Goal: Find specific page/section: Find specific page/section

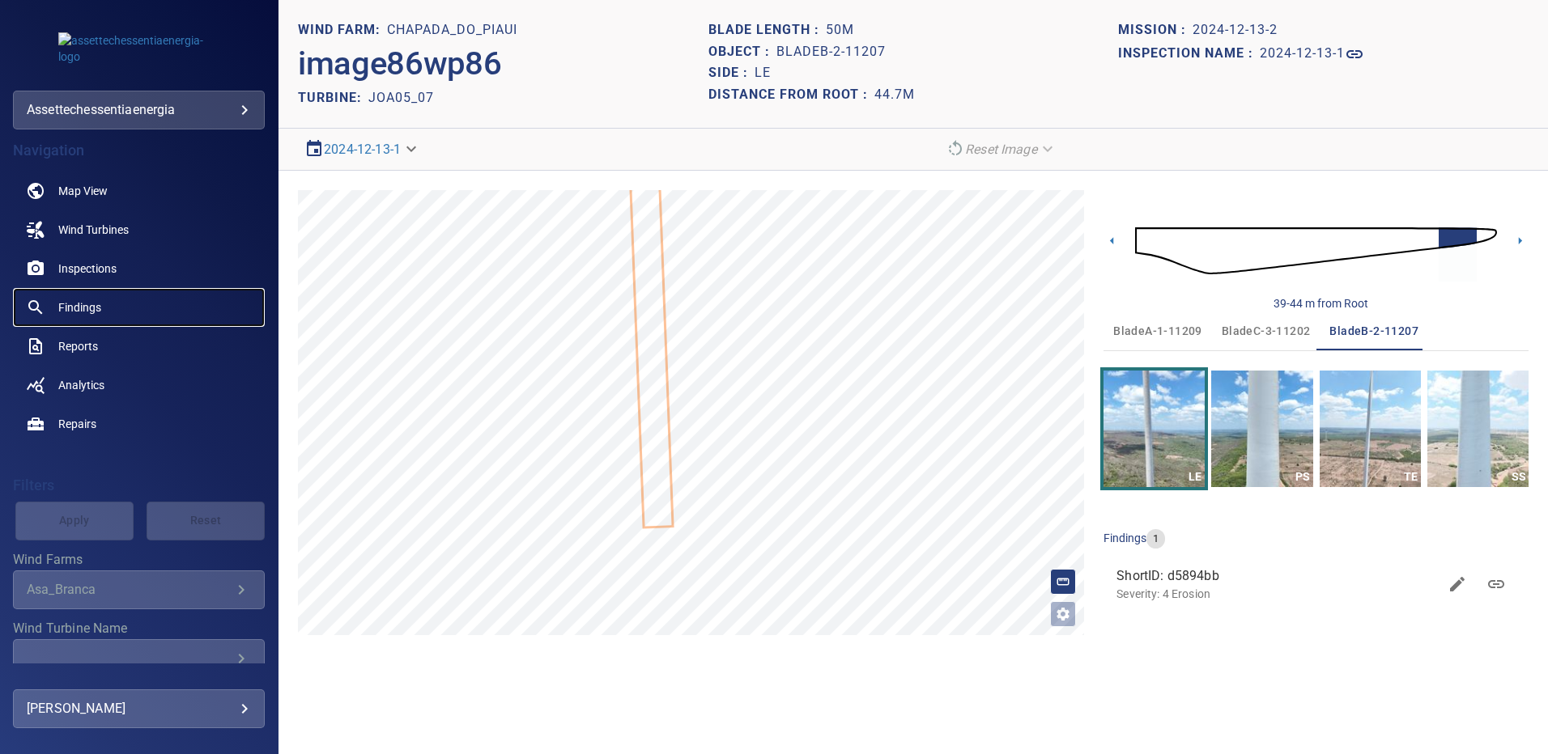
click at [88, 306] on span "Findings" at bounding box center [79, 308] width 43 height 16
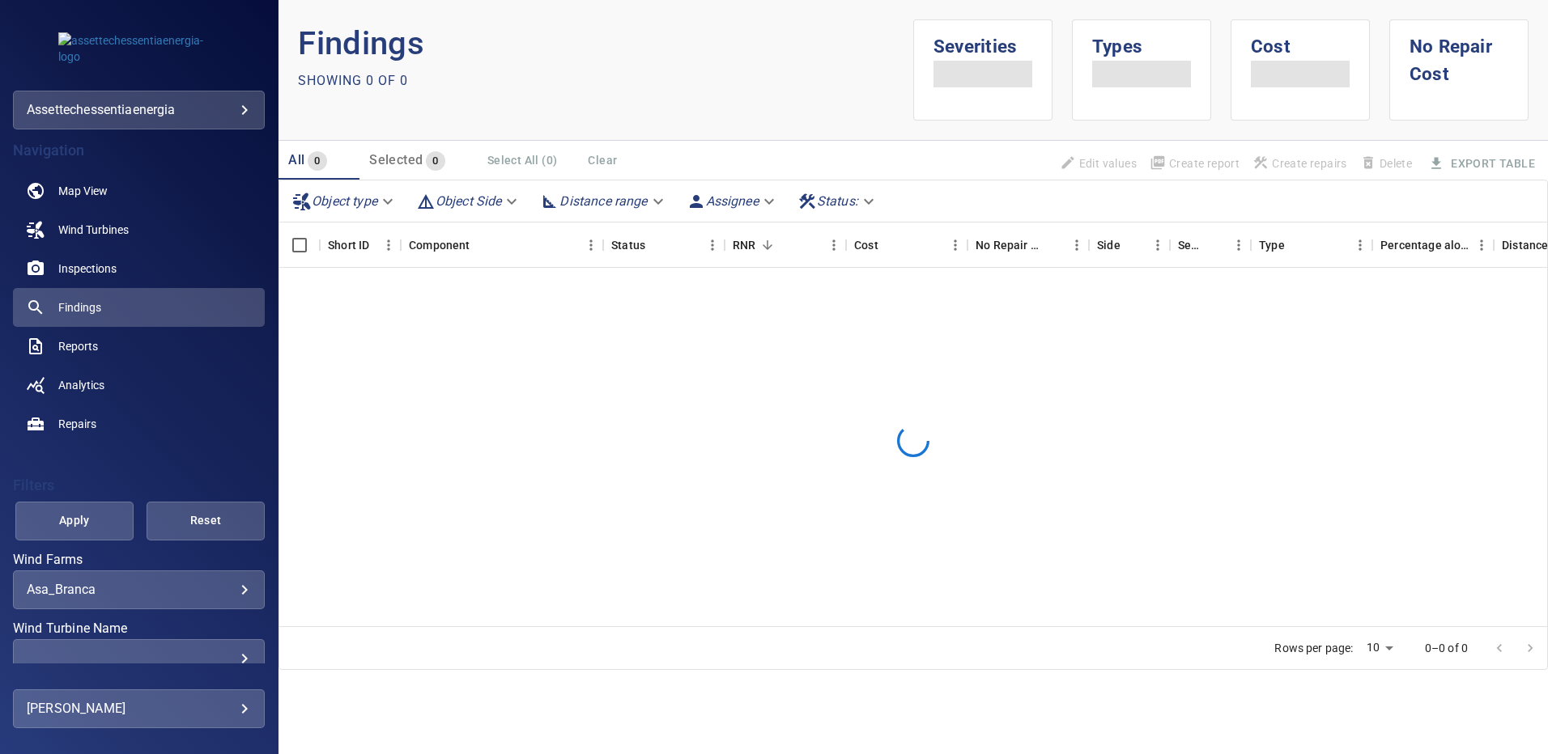
click at [227, 598] on div "**********" at bounding box center [139, 590] width 252 height 39
click at [232, 588] on body "**********" at bounding box center [774, 377] width 1548 height 754
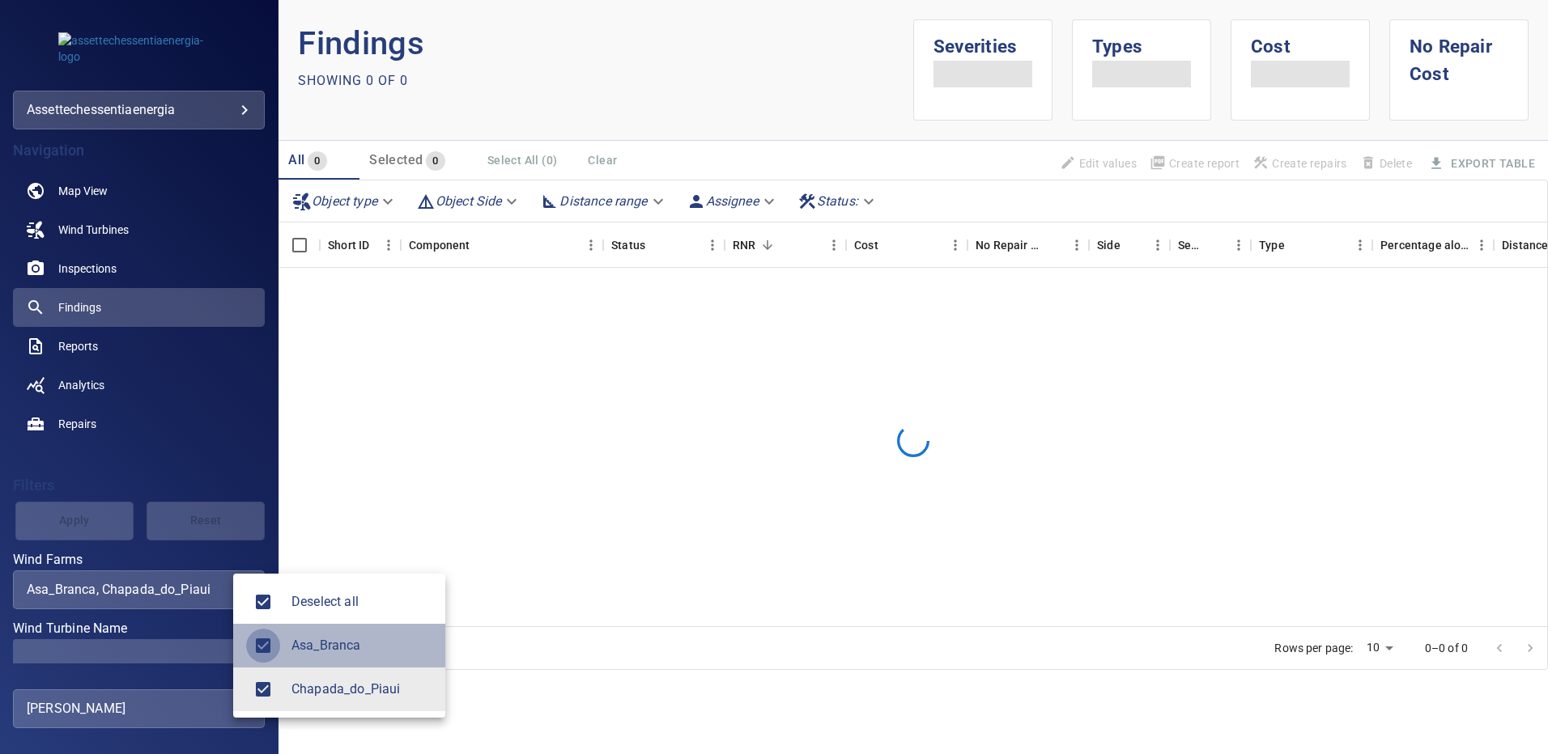
type input "**********"
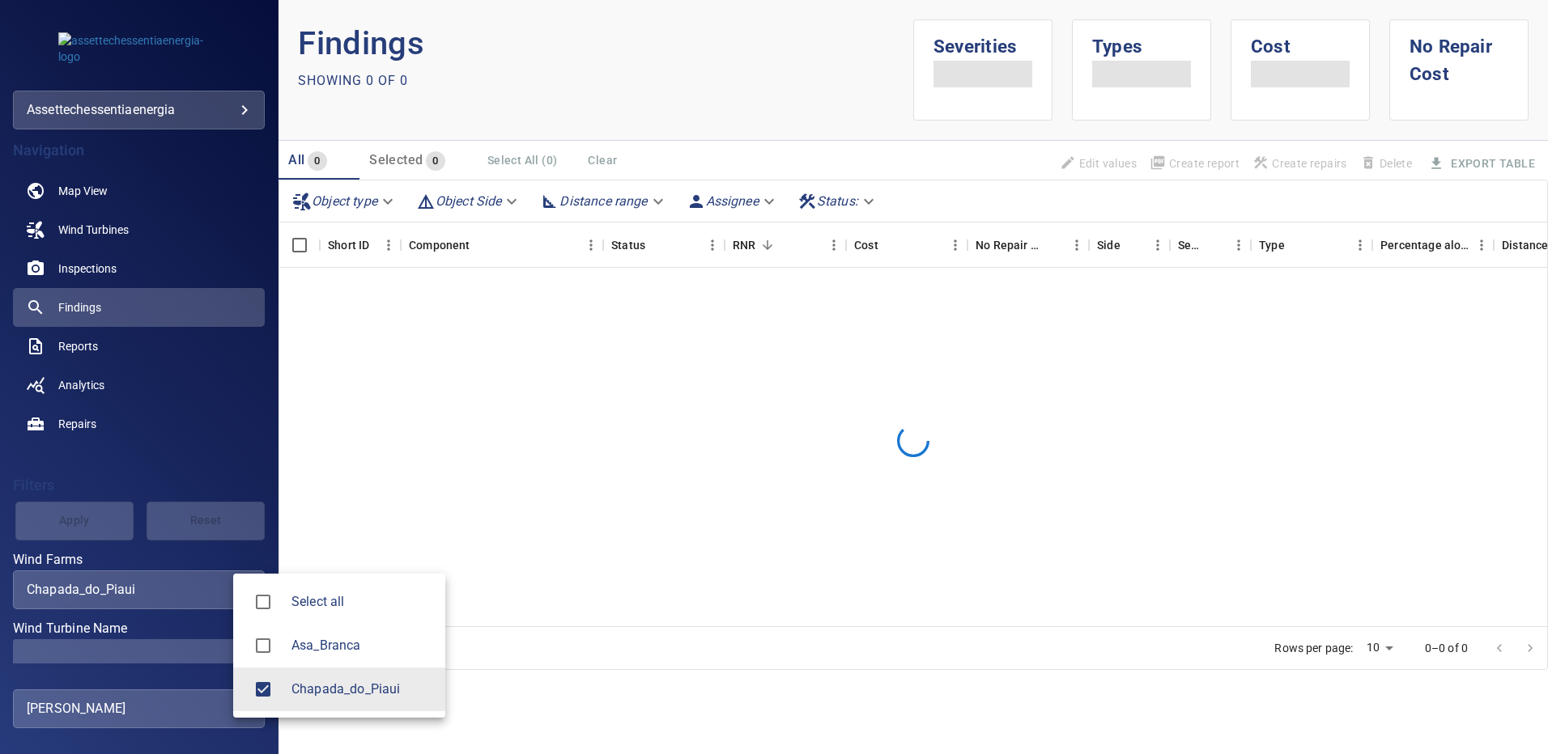
click at [215, 652] on div at bounding box center [774, 377] width 1548 height 754
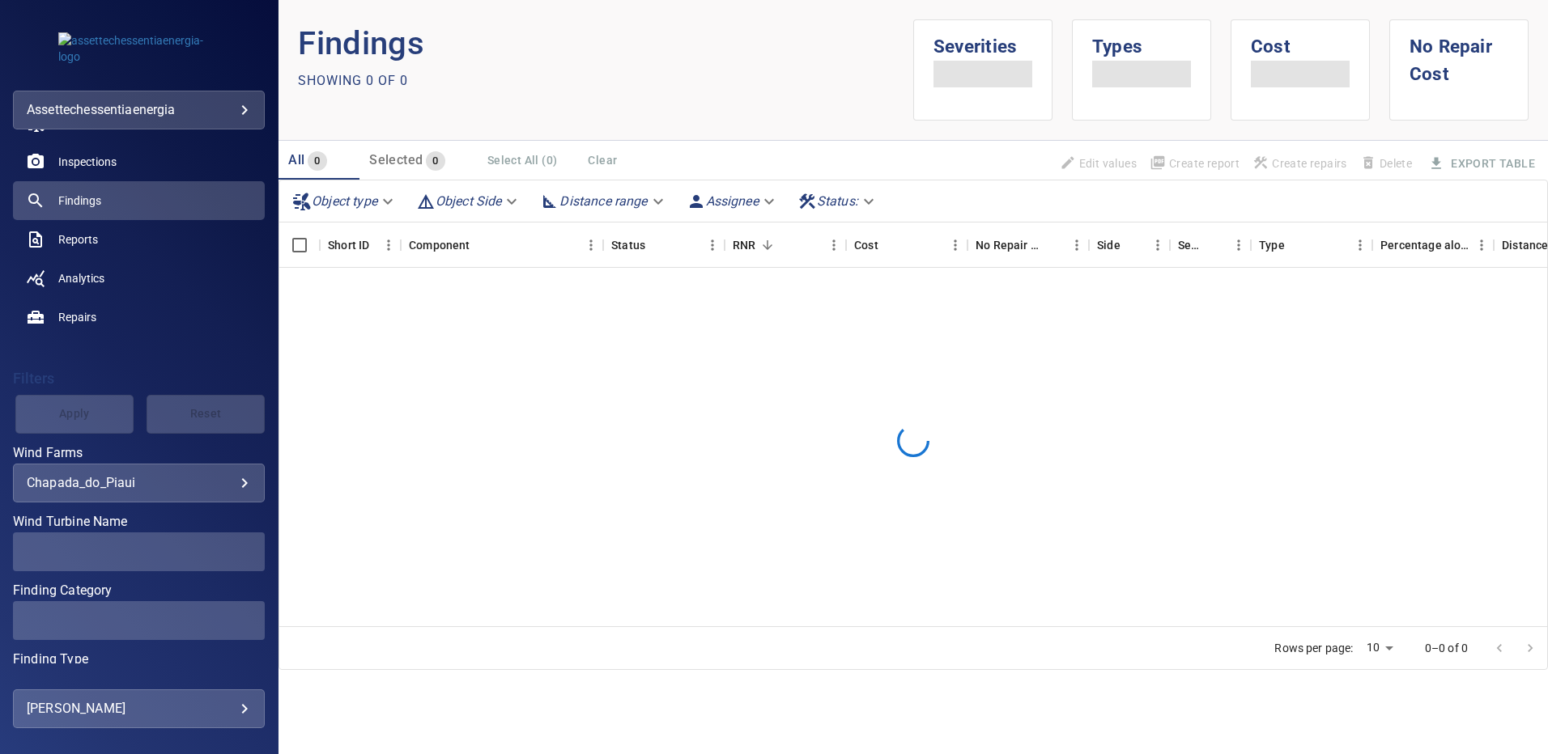
scroll to position [108, 0]
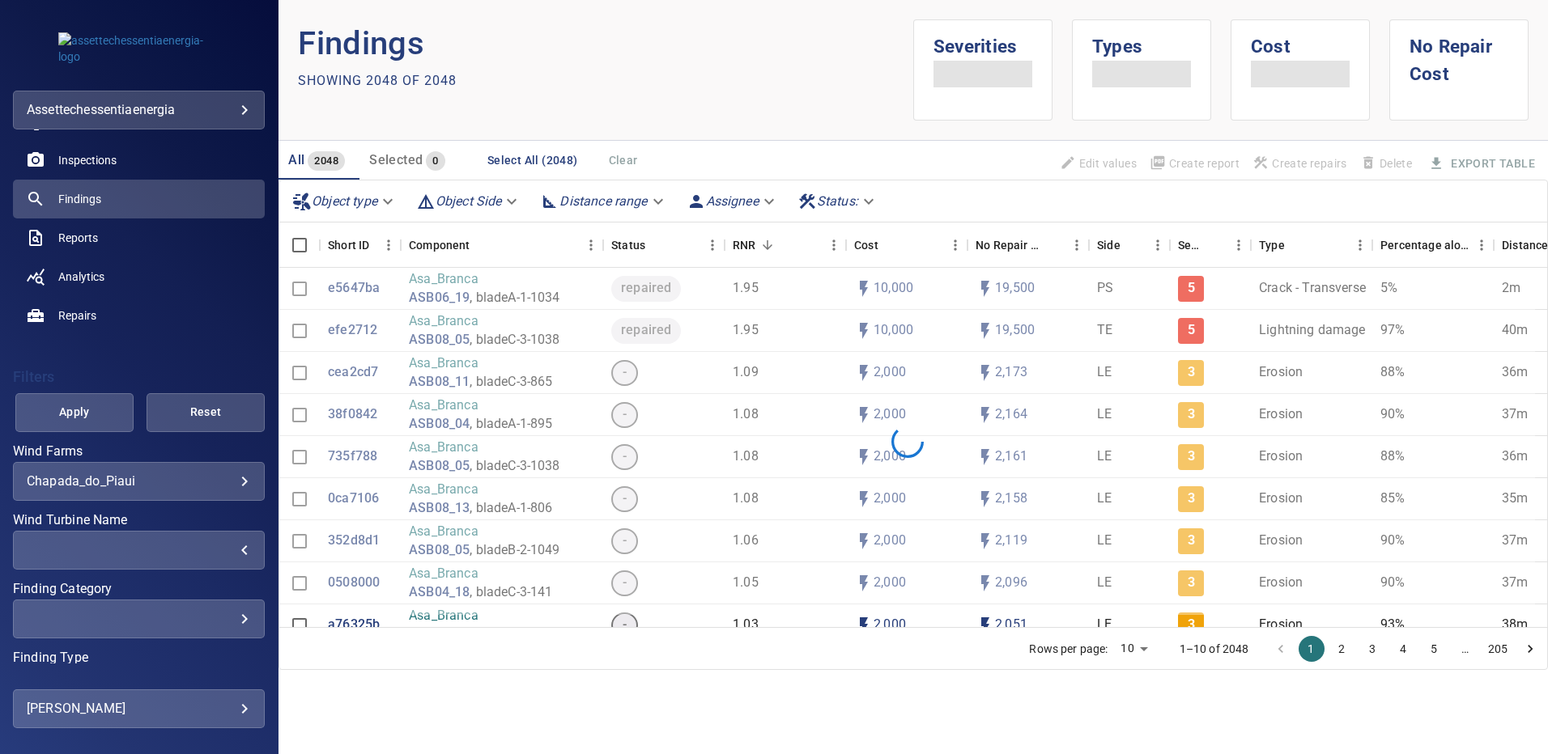
click at [236, 556] on div "​" at bounding box center [139, 549] width 224 height 15
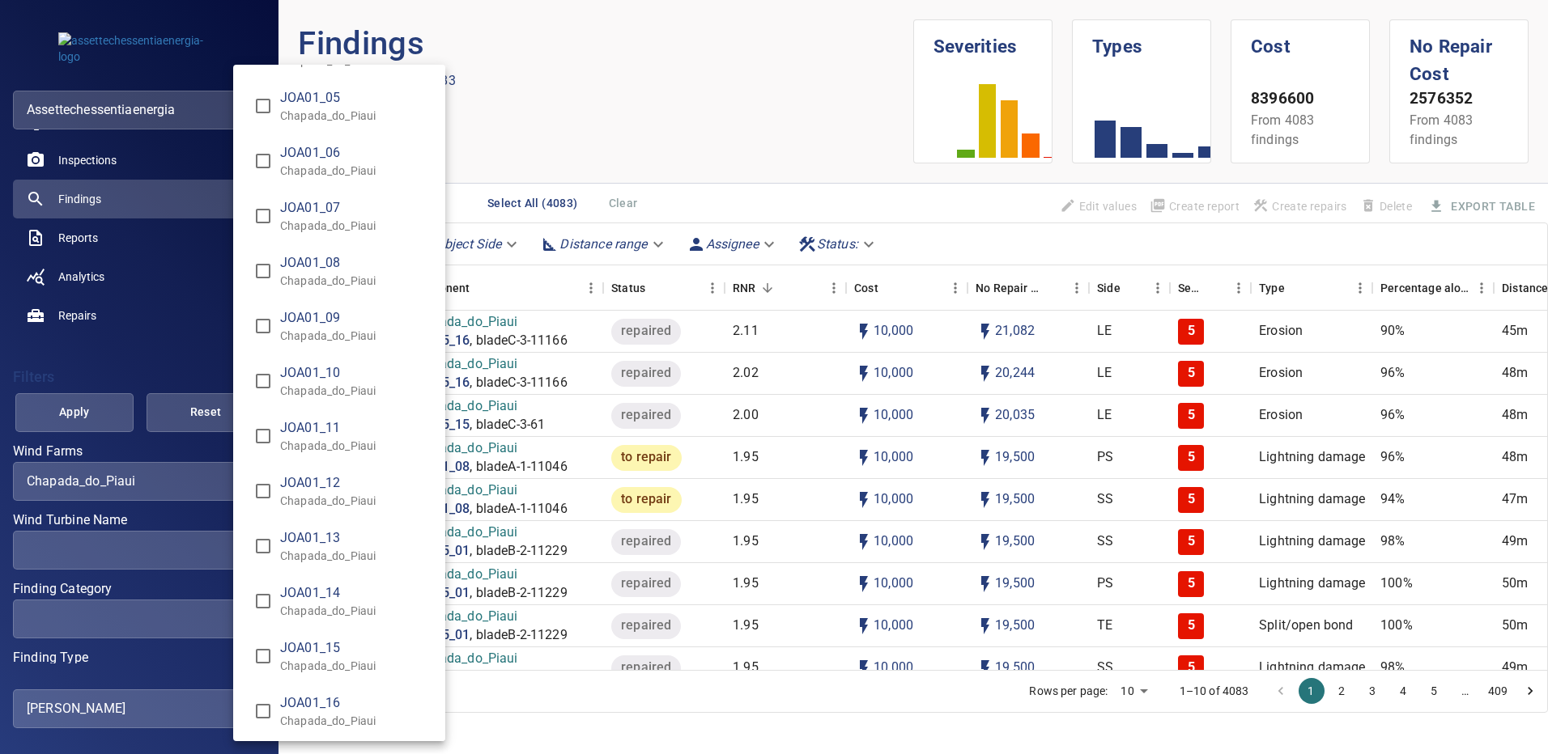
scroll to position [5030, 0]
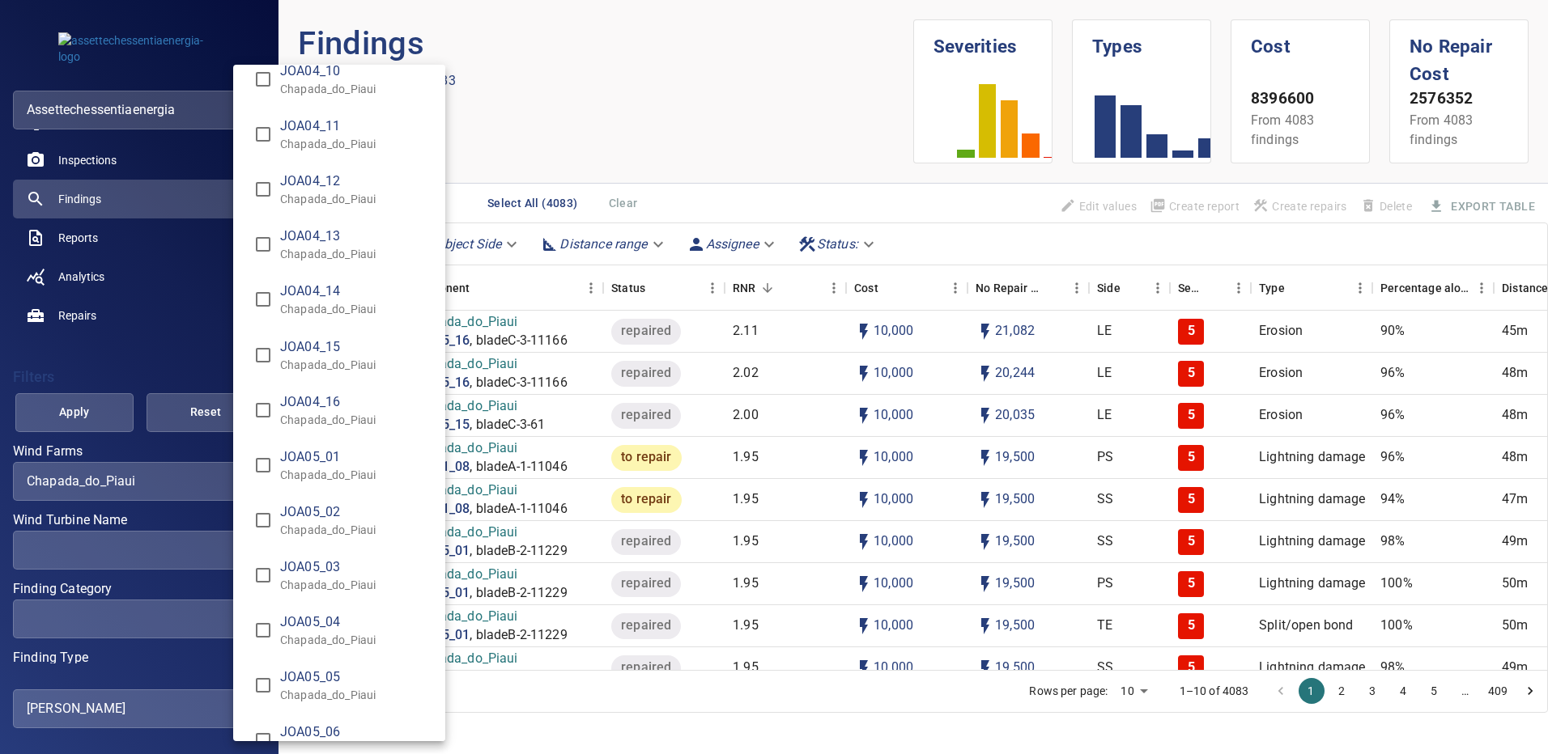
type input "**********"
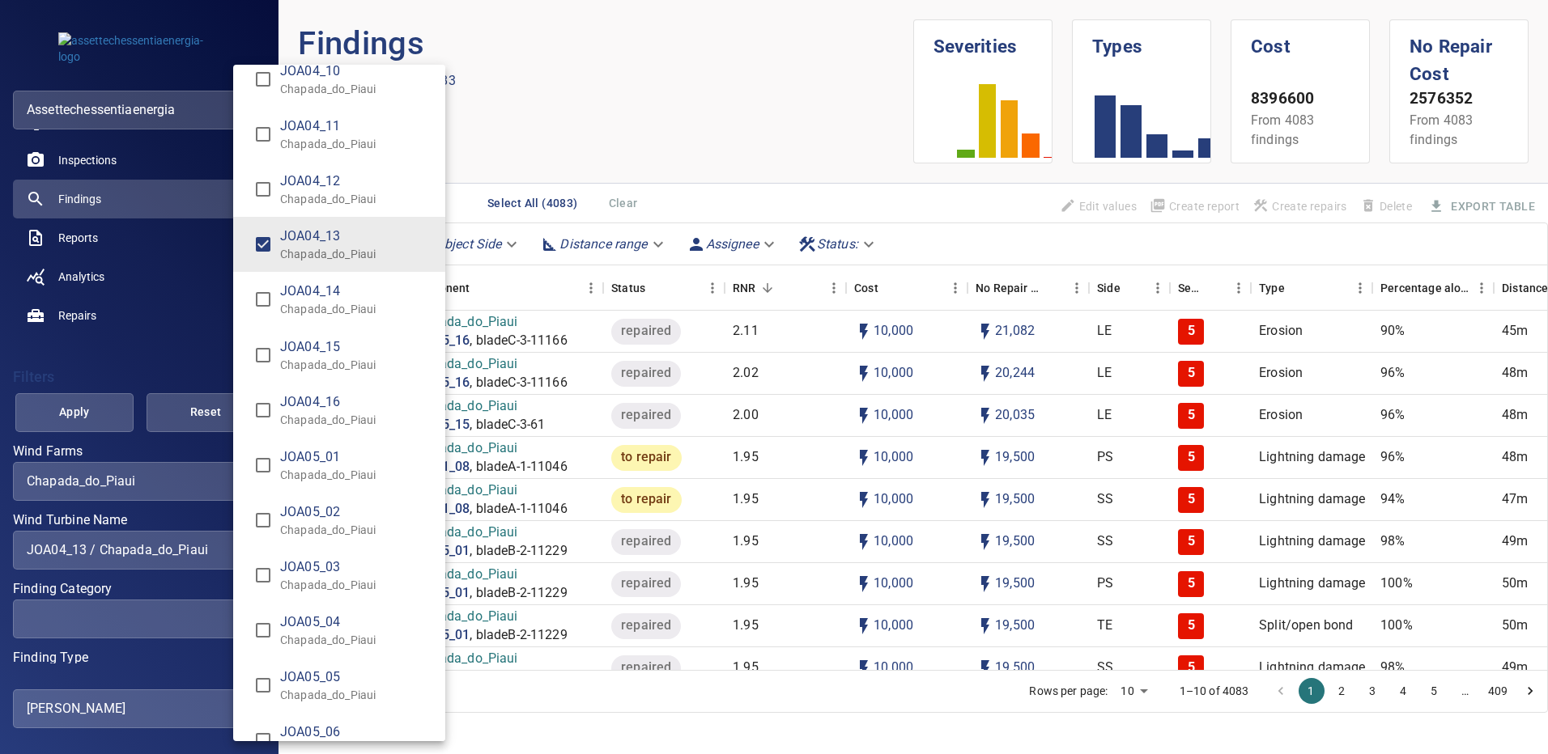
click at [87, 410] on div "Wind Turbine Name" at bounding box center [774, 377] width 1548 height 754
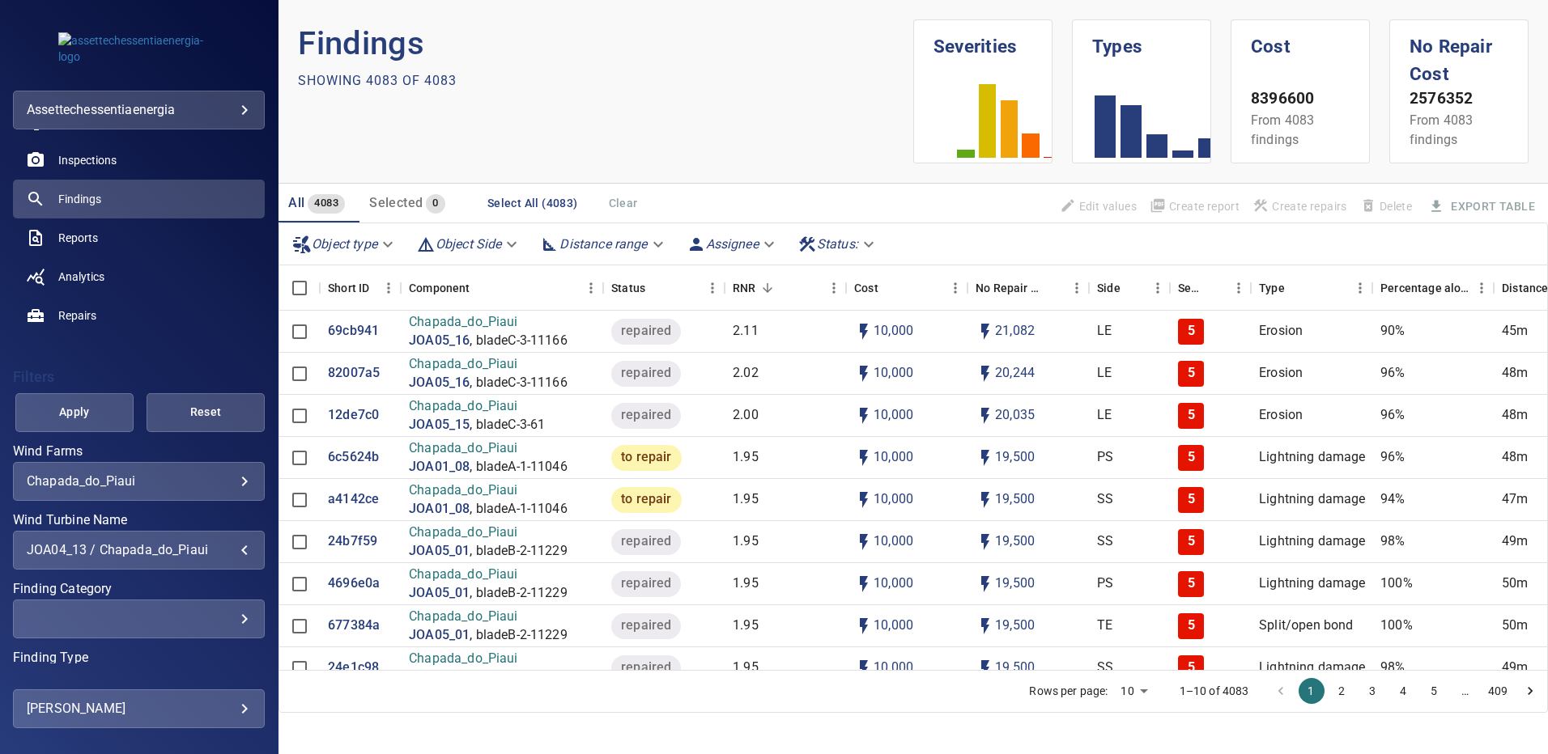
click at [89, 410] on span "Apply" at bounding box center [75, 412] width 78 height 20
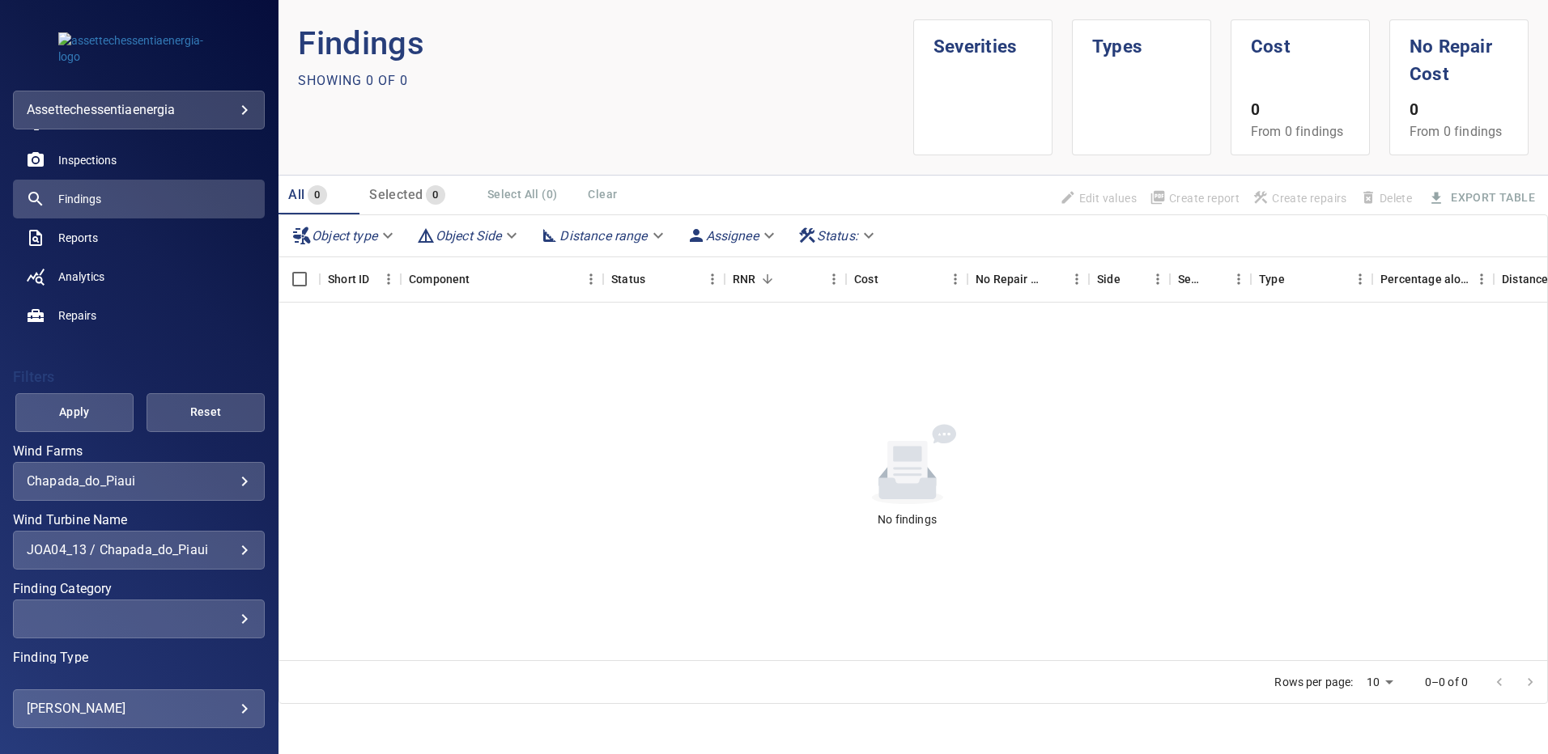
click at [232, 548] on div "JOA04_13 / Chapada_do_Piaui" at bounding box center [139, 549] width 224 height 15
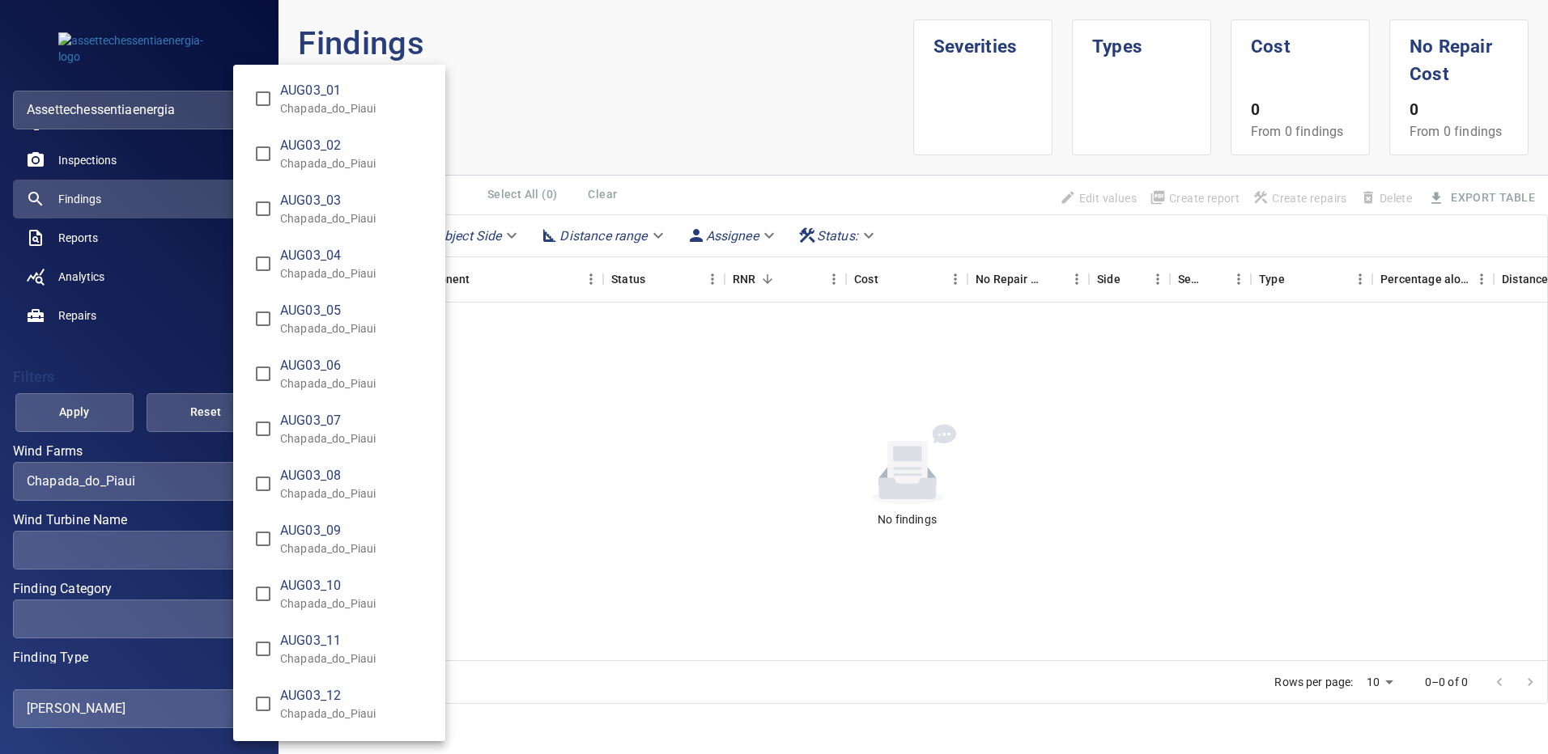
scroll to position [1205, 0]
type input "**********"
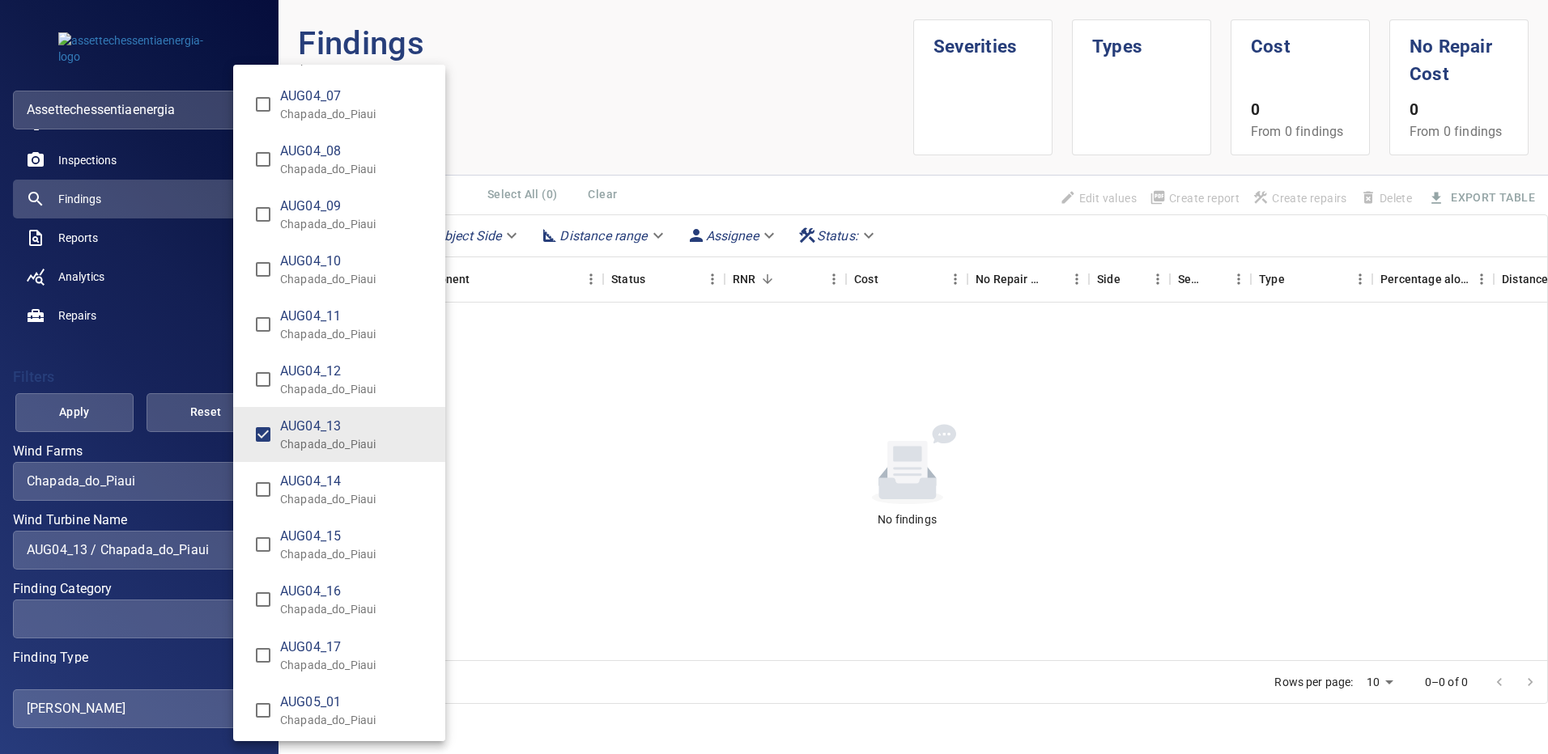
click at [62, 415] on div "Wind Turbine Name" at bounding box center [774, 377] width 1548 height 754
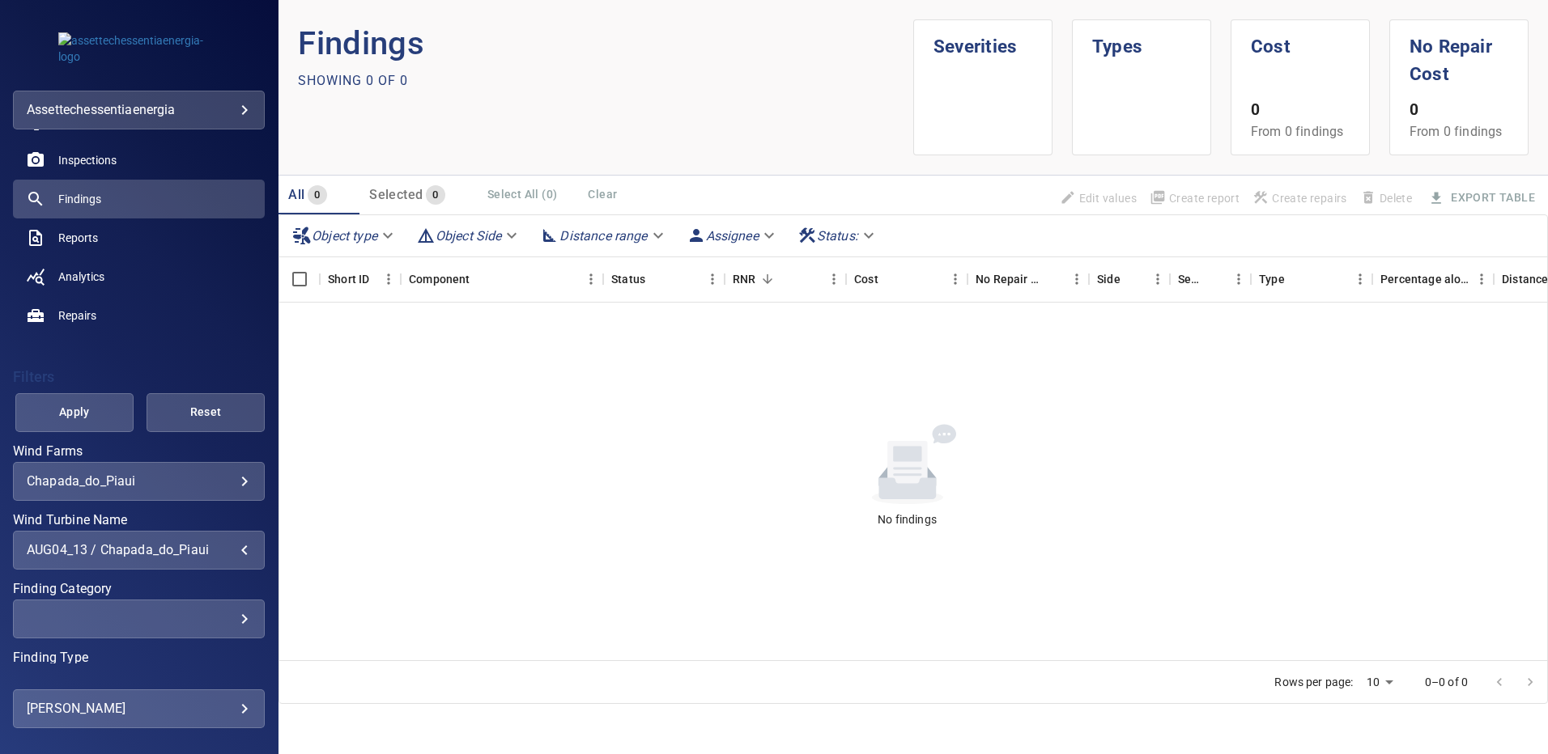
click at [92, 410] on span "Apply" at bounding box center [75, 412] width 78 height 20
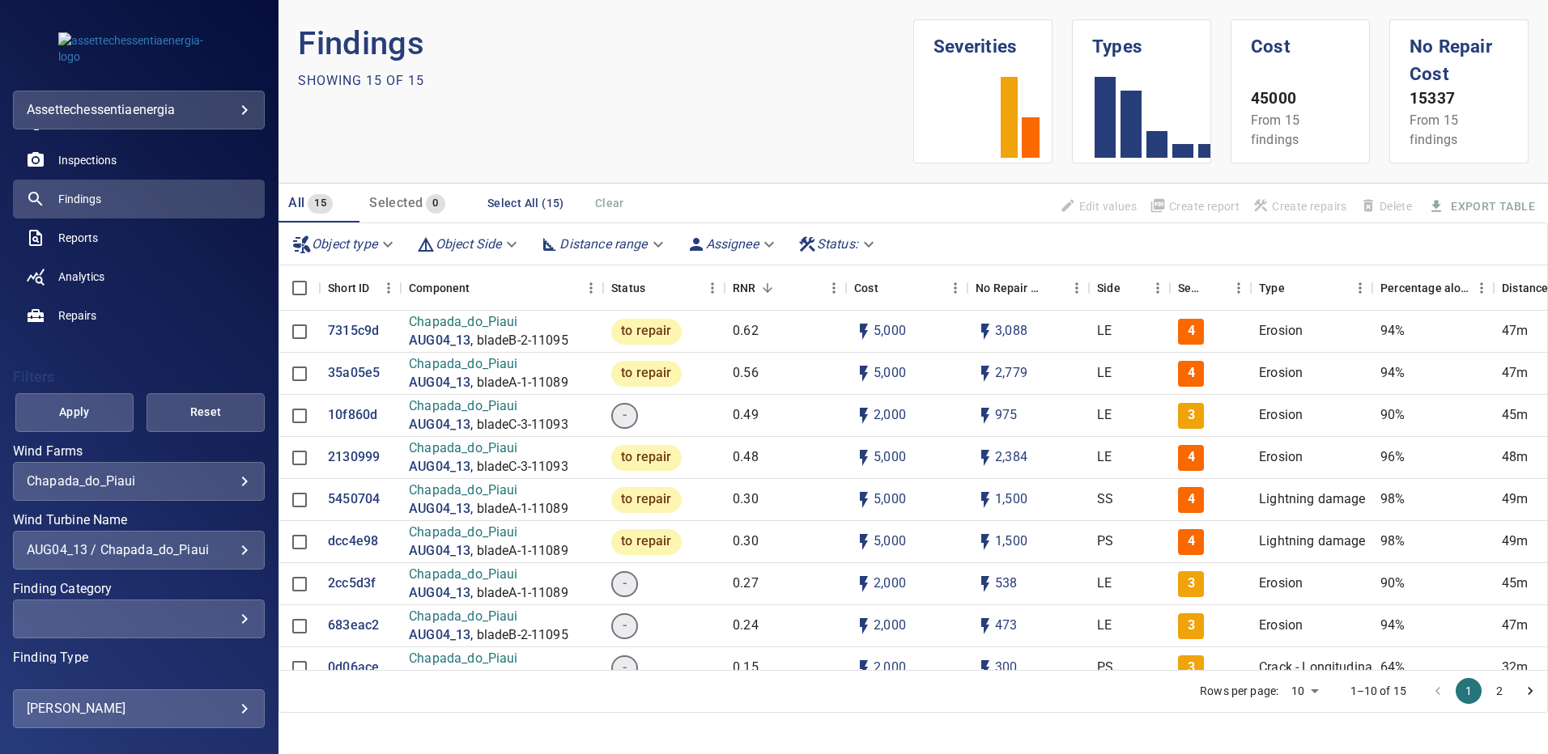
scroll to position [141, 0]
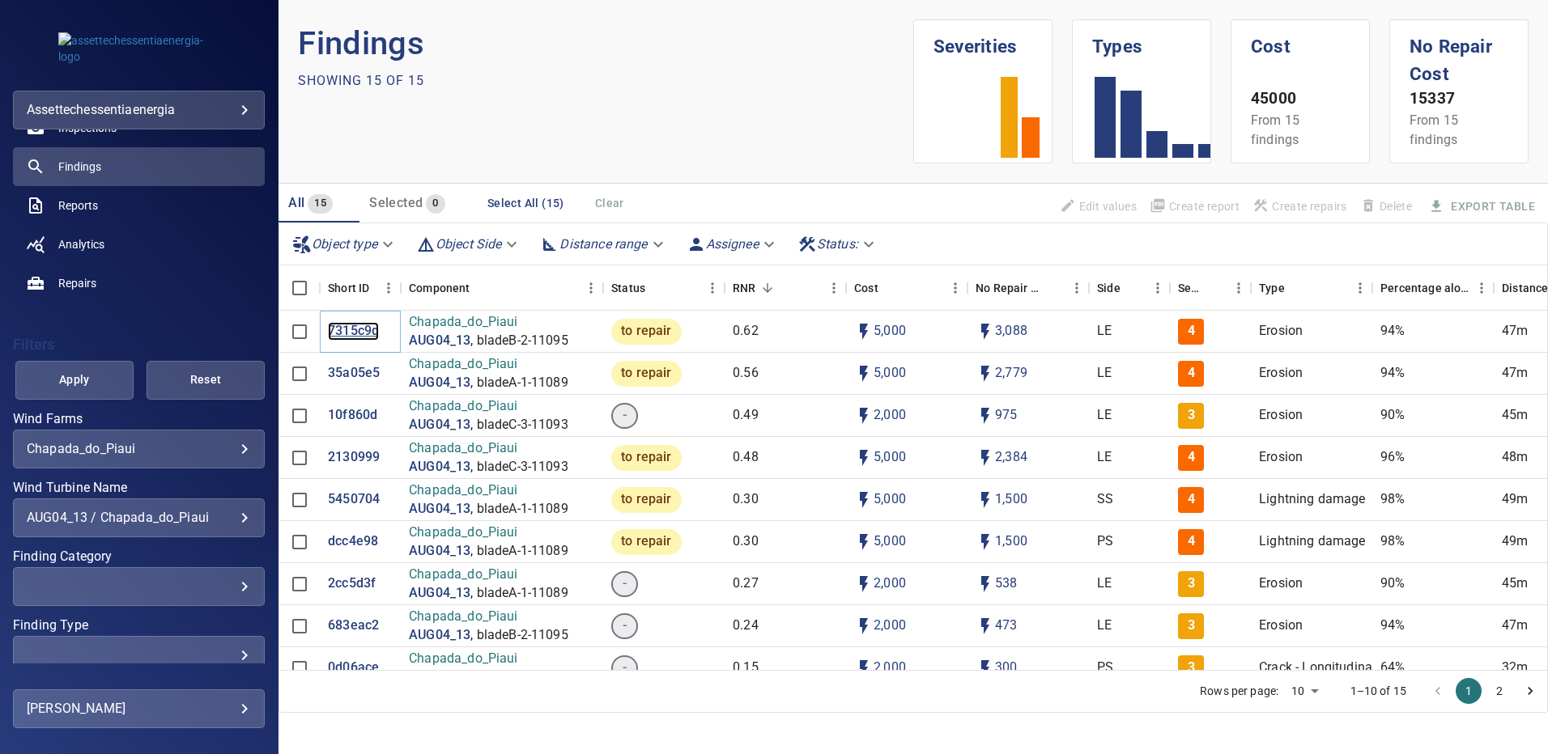
click at [359, 331] on p "7315c9d" at bounding box center [353, 331] width 51 height 19
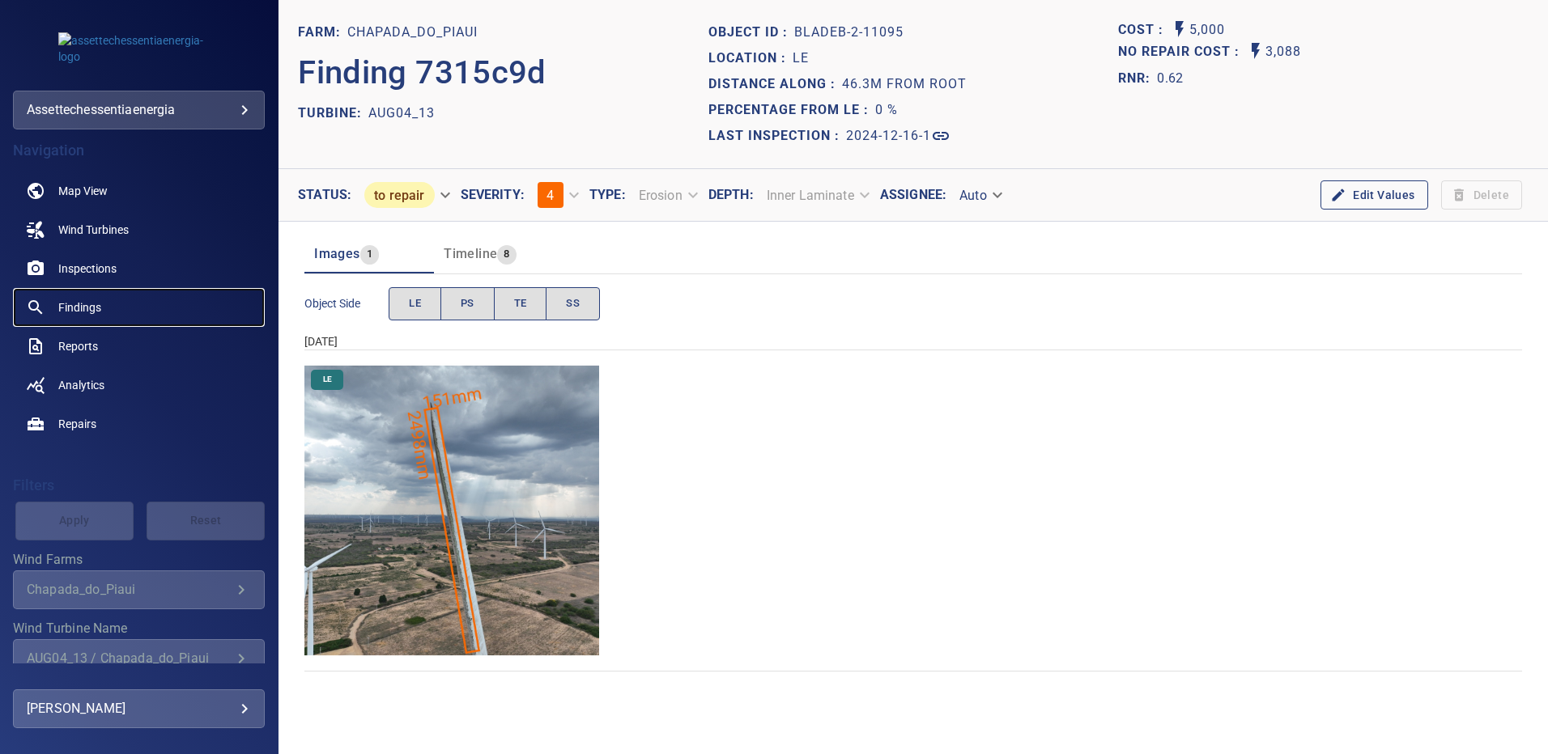
click at [68, 325] on link "Findings" at bounding box center [139, 307] width 252 height 39
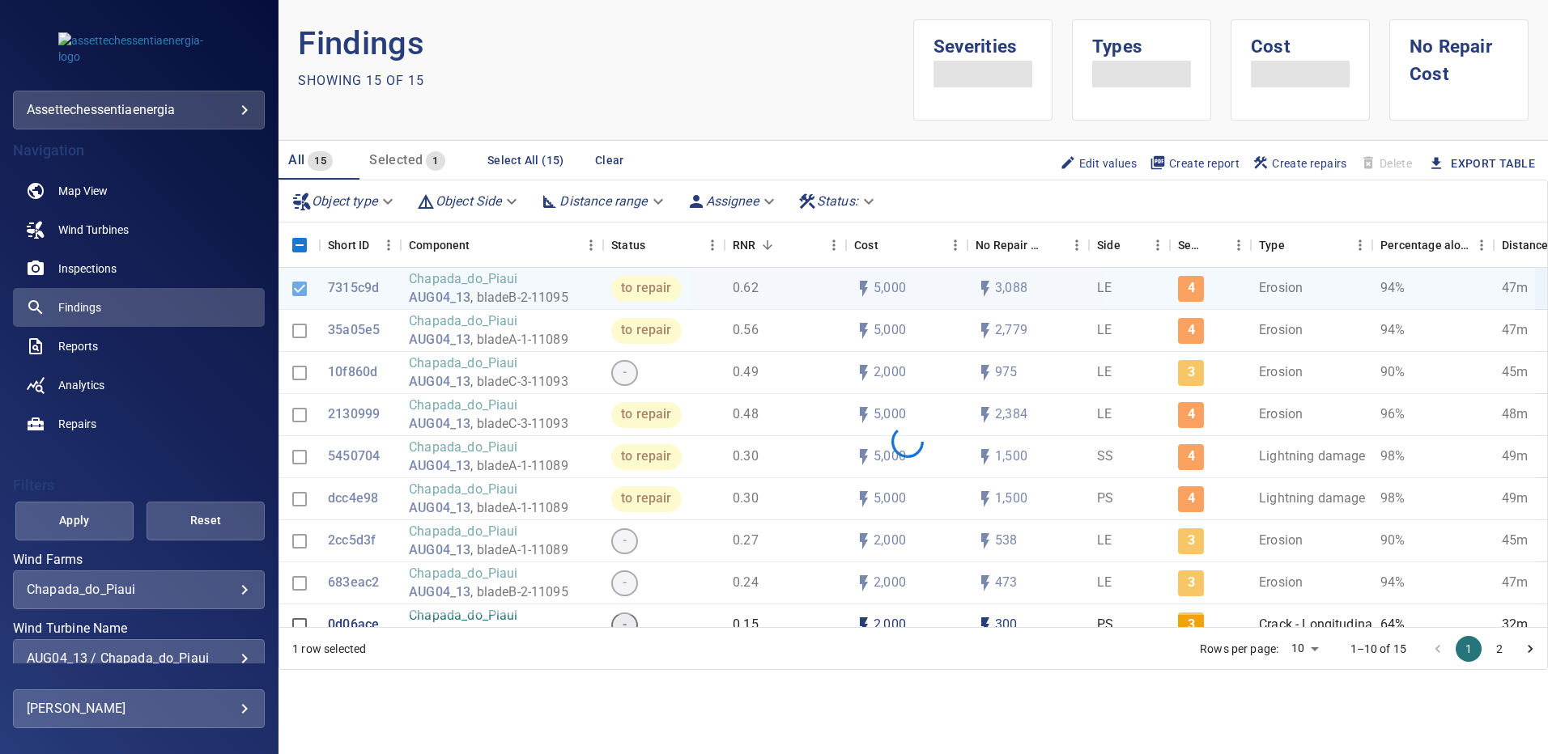
click at [232, 655] on div "AUG04_13 / Chapada_do_Piaui" at bounding box center [139, 658] width 224 height 15
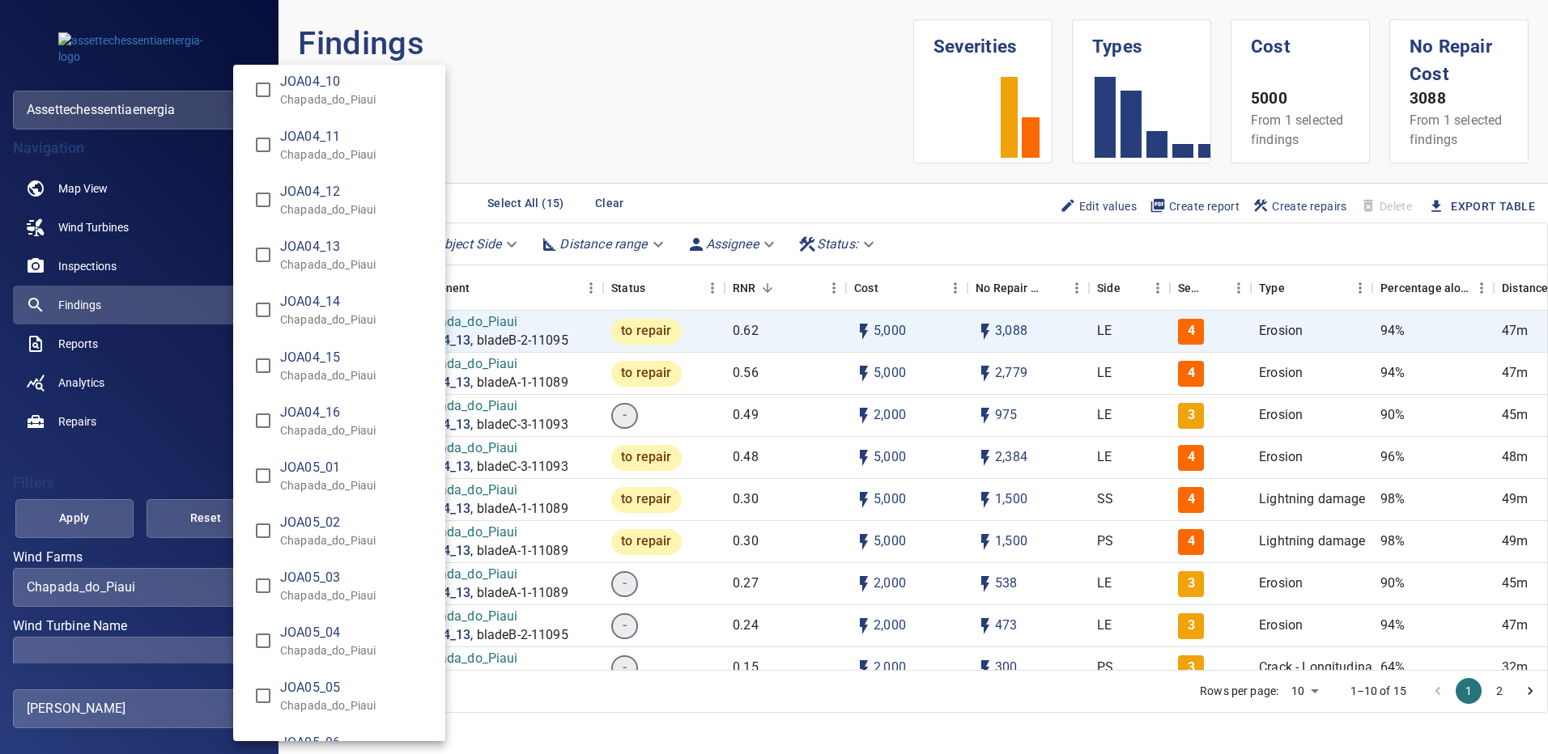
scroll to position [4866, 0]
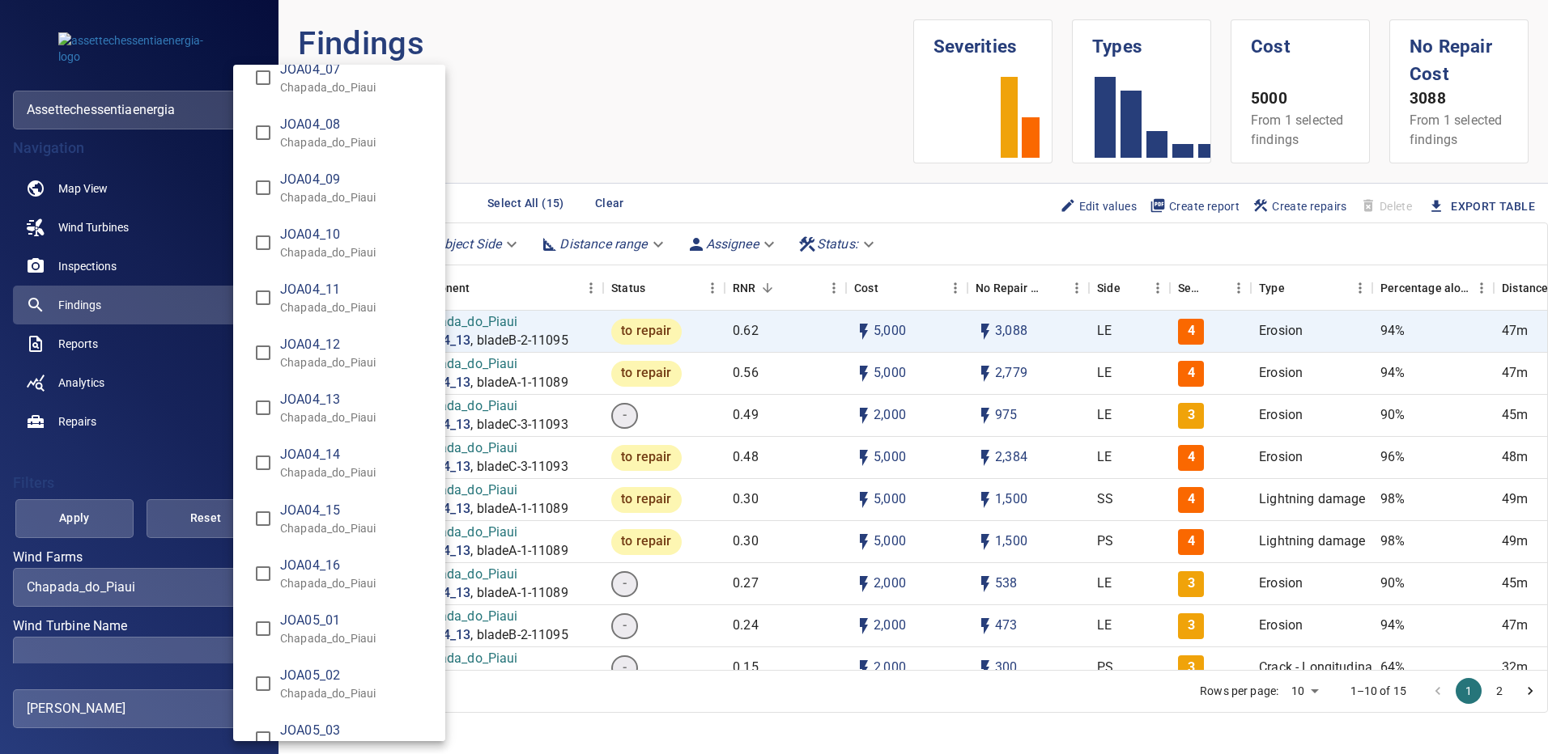
type input "**********"
click at [92, 518] on div "Wind Turbine Name" at bounding box center [774, 377] width 1548 height 754
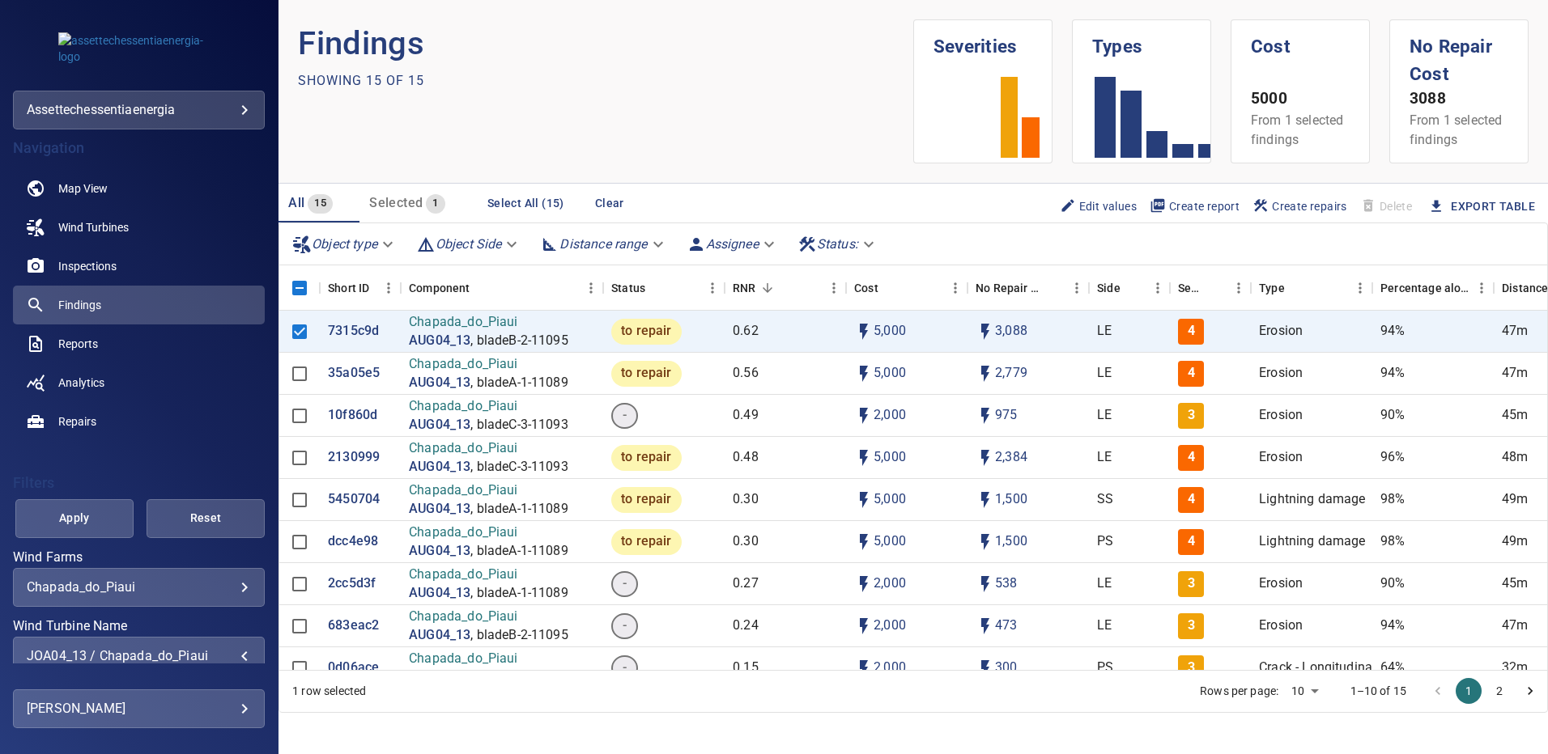
click at [92, 518] on span "Apply" at bounding box center [75, 518] width 78 height 20
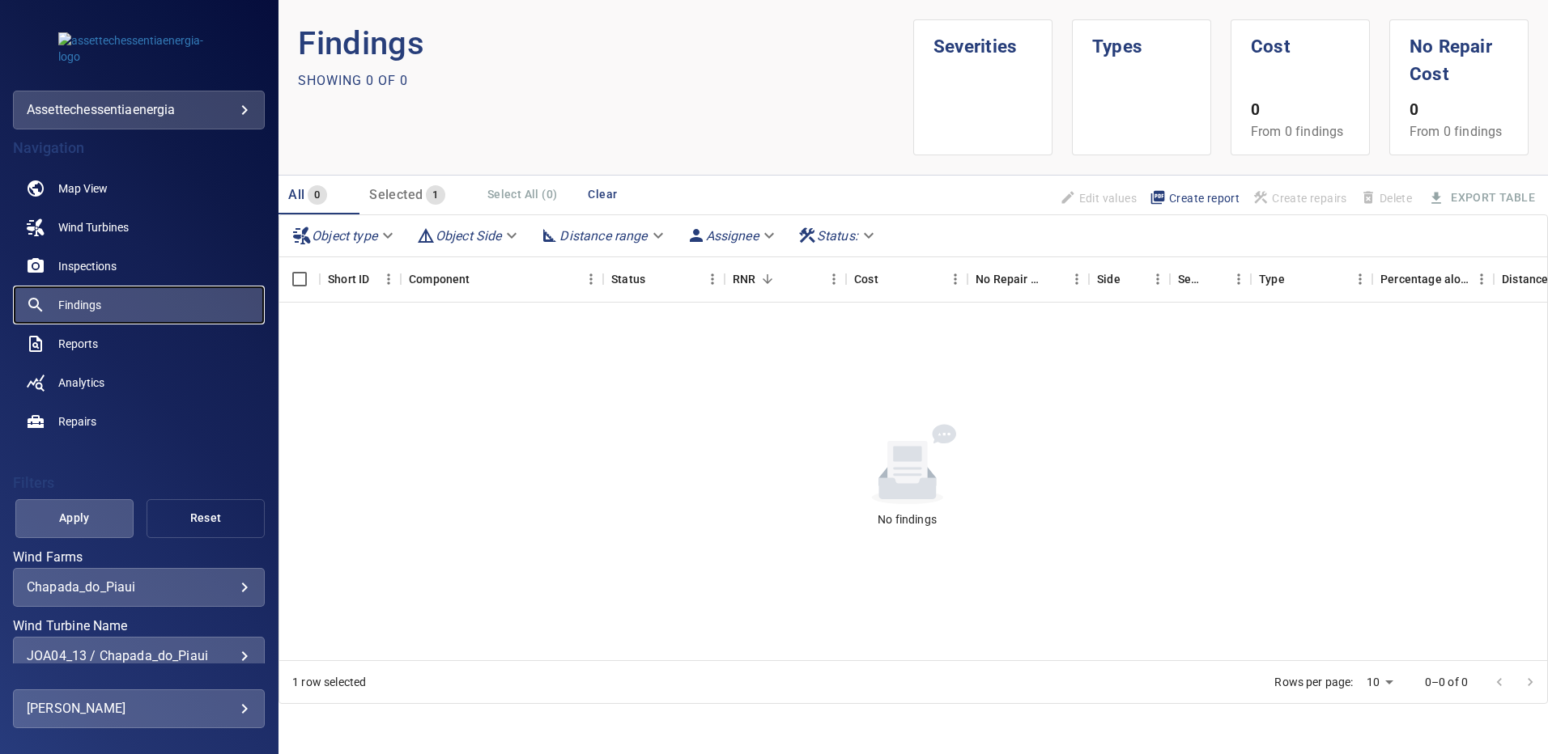
drag, startPoint x: 104, startPoint y: 297, endPoint x: 238, endPoint y: 529, distance: 267.3
click at [104, 296] on link "Findings" at bounding box center [139, 305] width 252 height 39
click at [232, 656] on div "JOA04_13 / Chapada_do_Piaui" at bounding box center [139, 655] width 224 height 15
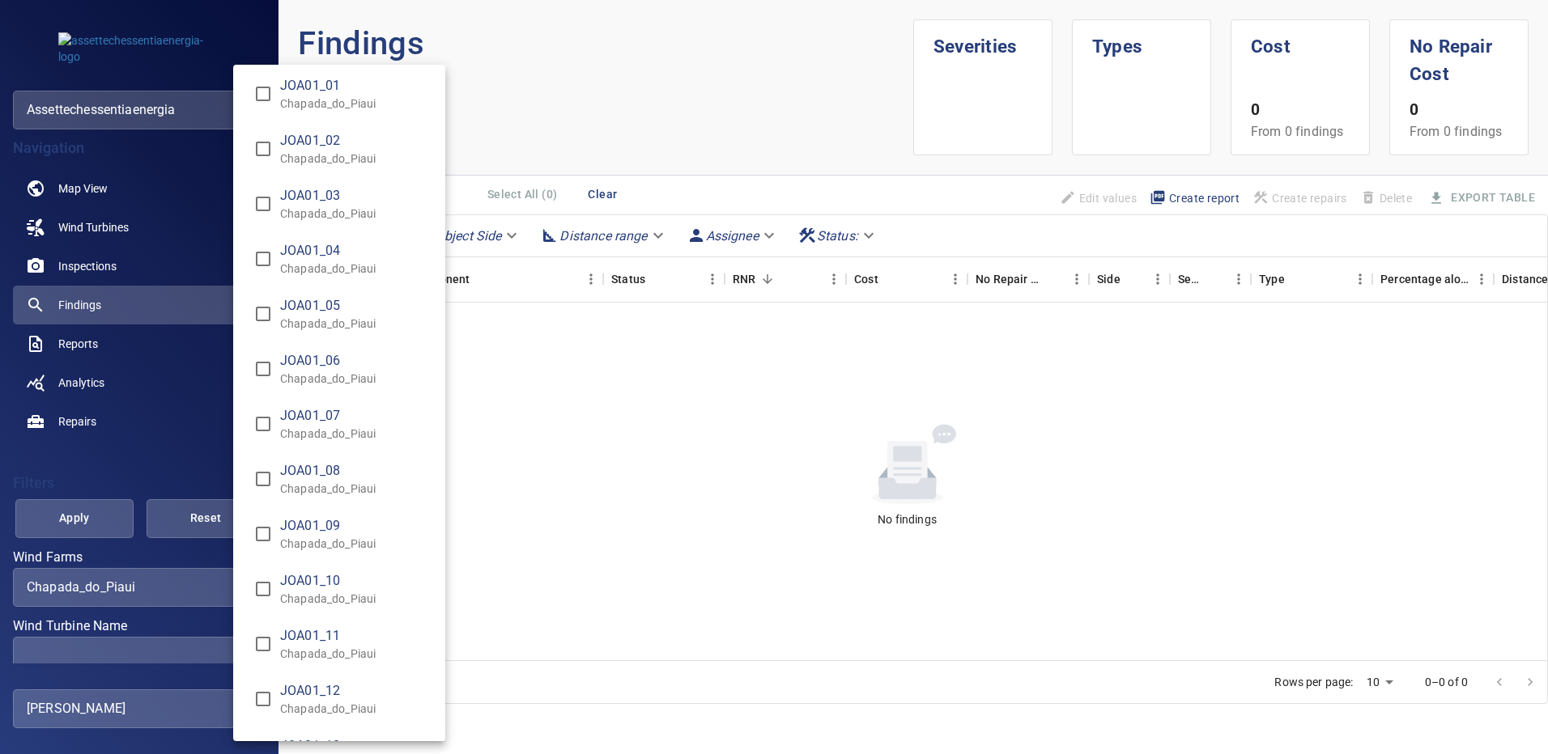
scroll to position [2752, 0]
type input "**********"
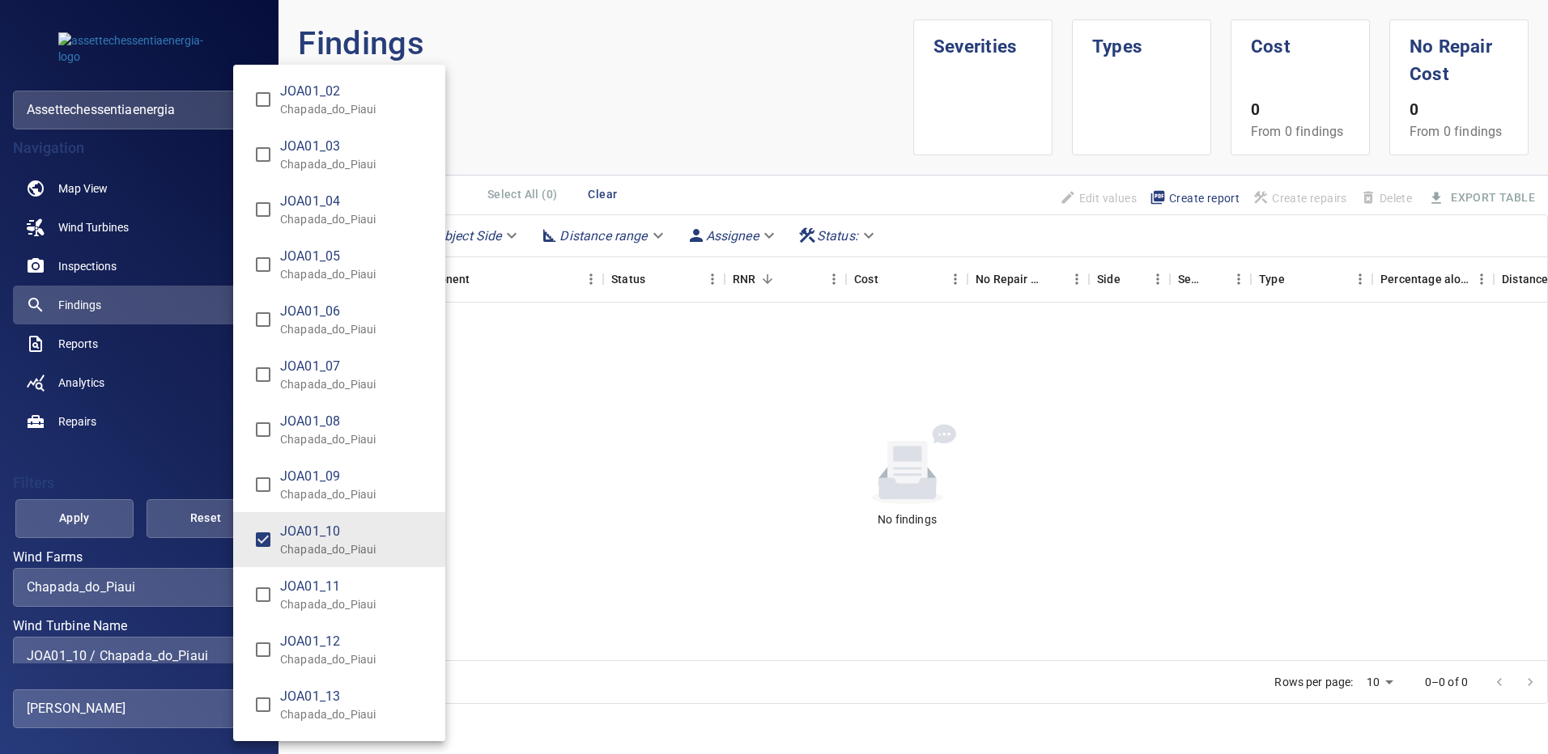
click at [81, 514] on div "Wind Turbine Name" at bounding box center [774, 377] width 1548 height 754
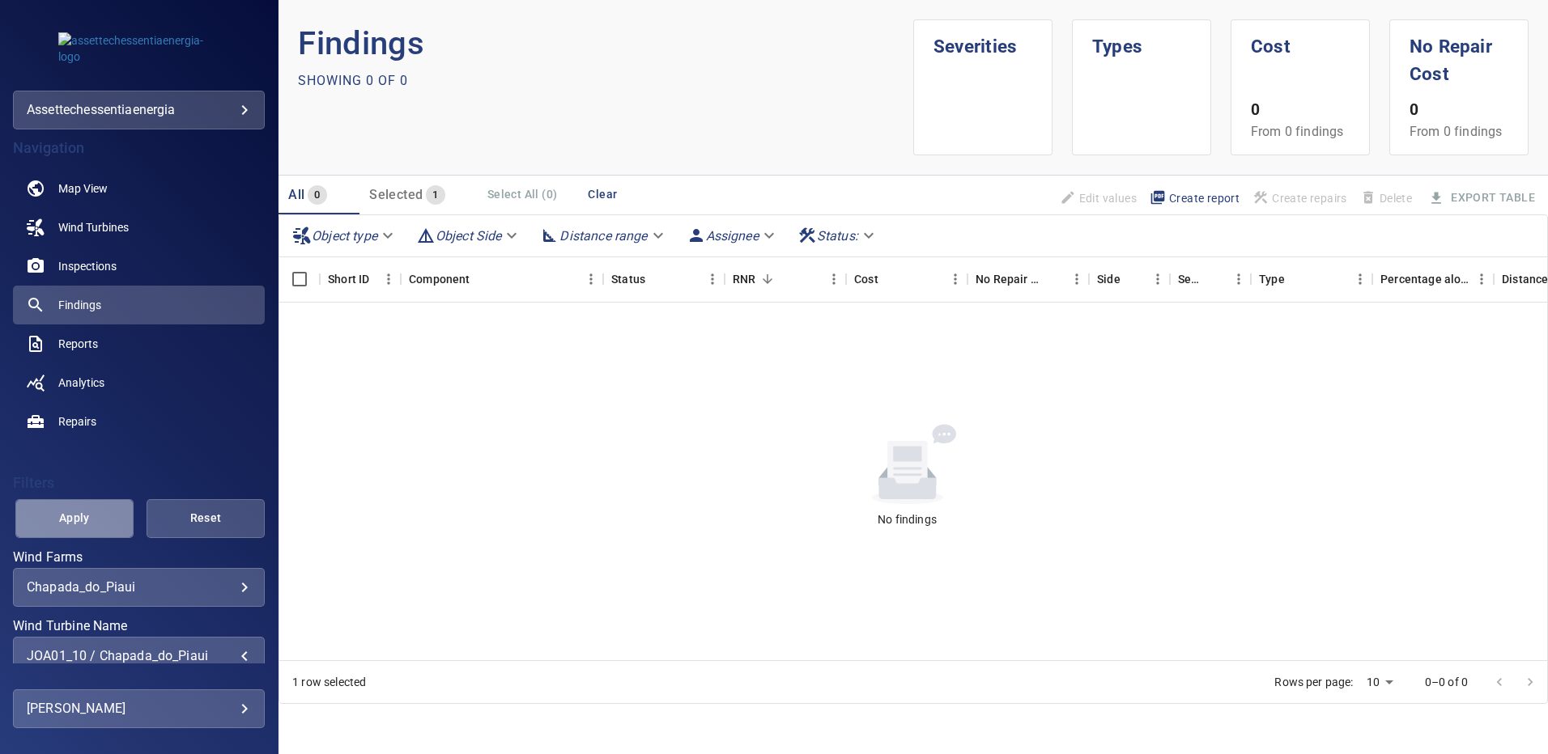
click at [81, 513] on span "Apply" at bounding box center [75, 518] width 78 height 20
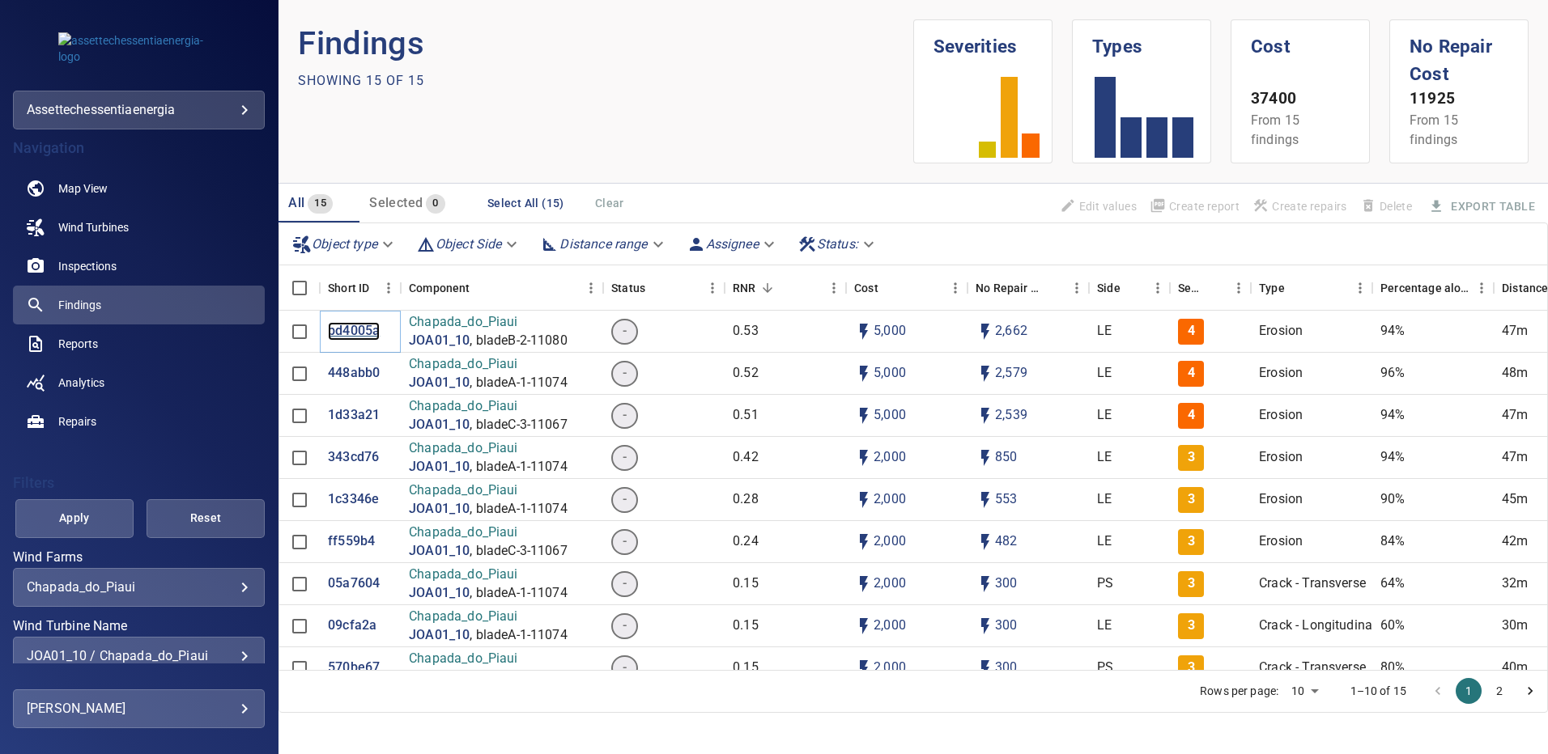
click at [353, 329] on p "bd4005a" at bounding box center [354, 331] width 52 height 19
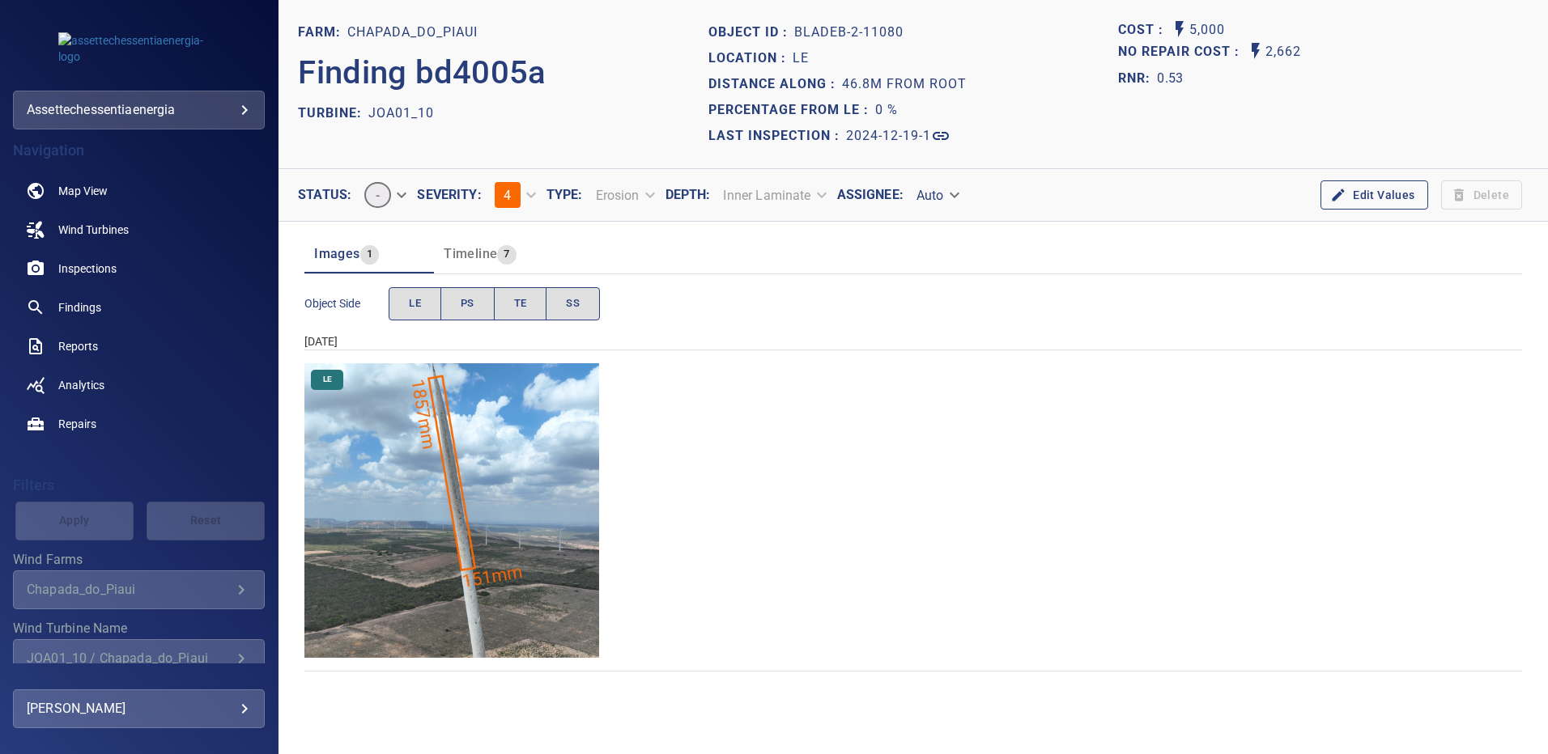
click at [500, 455] on img "Chapada_do_Piaui/JOA01_10/2024-12-19-1/2024-12-19-2/image85wp85.jpg" at bounding box center [451, 510] width 295 height 295
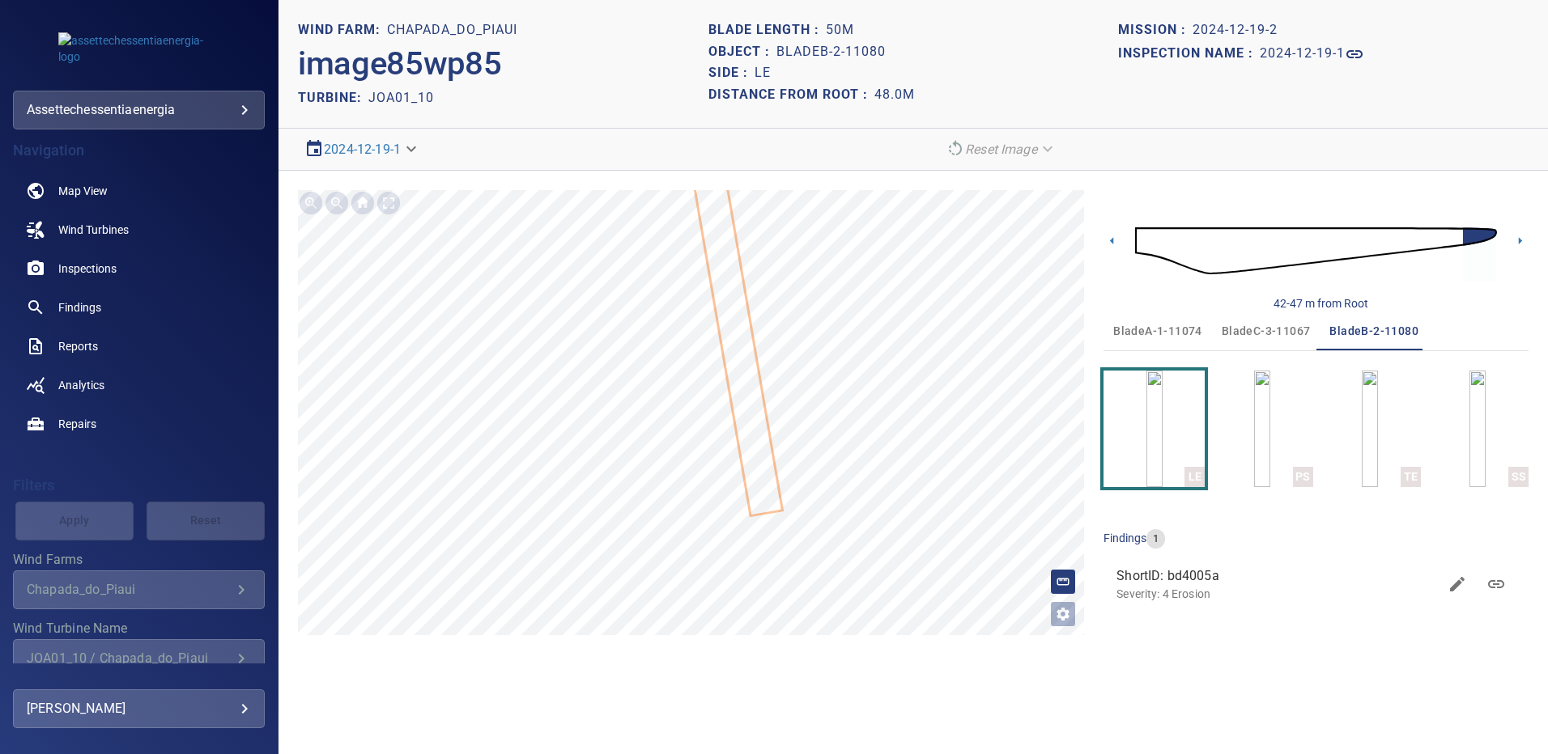
click at [1171, 332] on span "bladeA-1-11074" at bounding box center [1157, 331] width 89 height 20
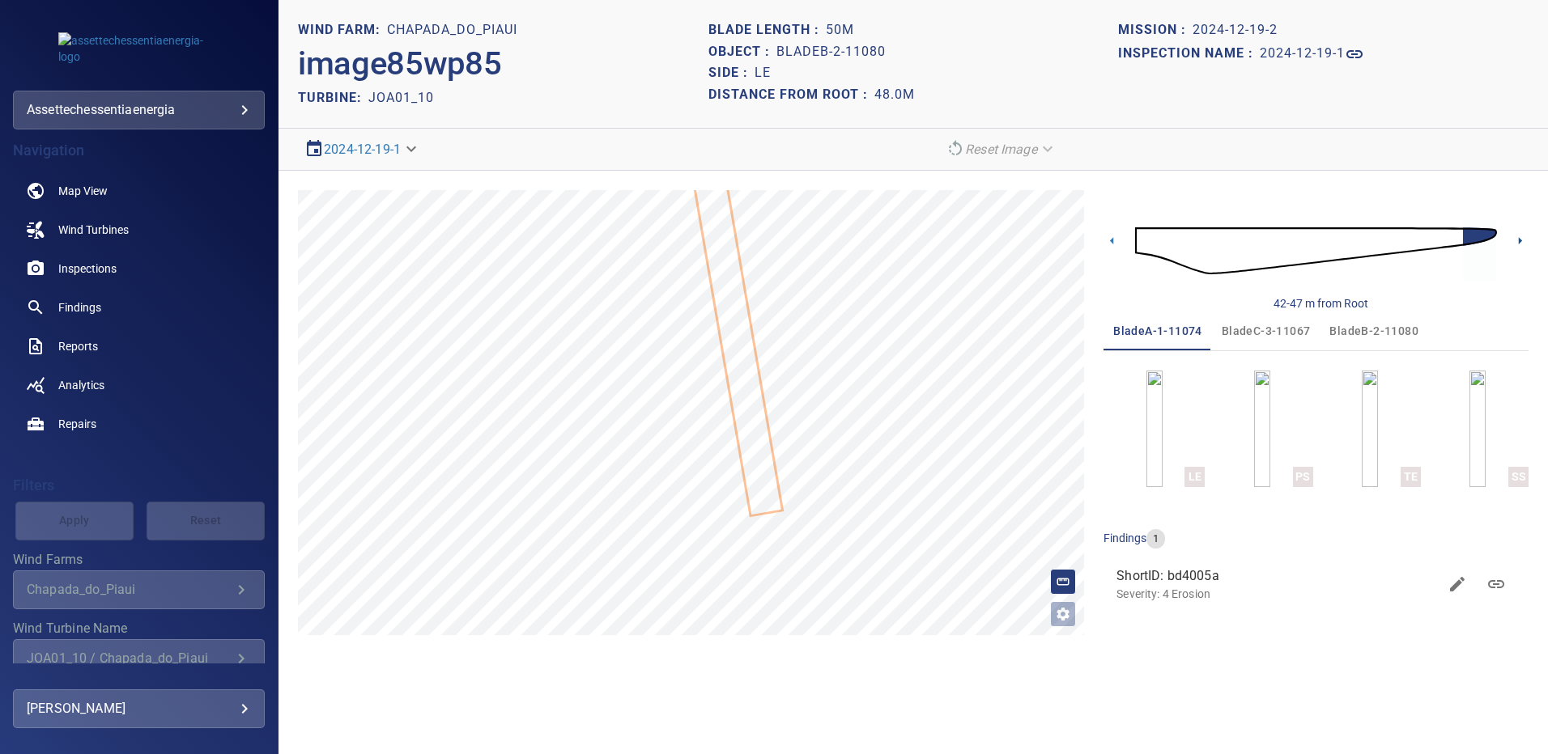
click at [1524, 236] on icon at bounding box center [1519, 240] width 17 height 17
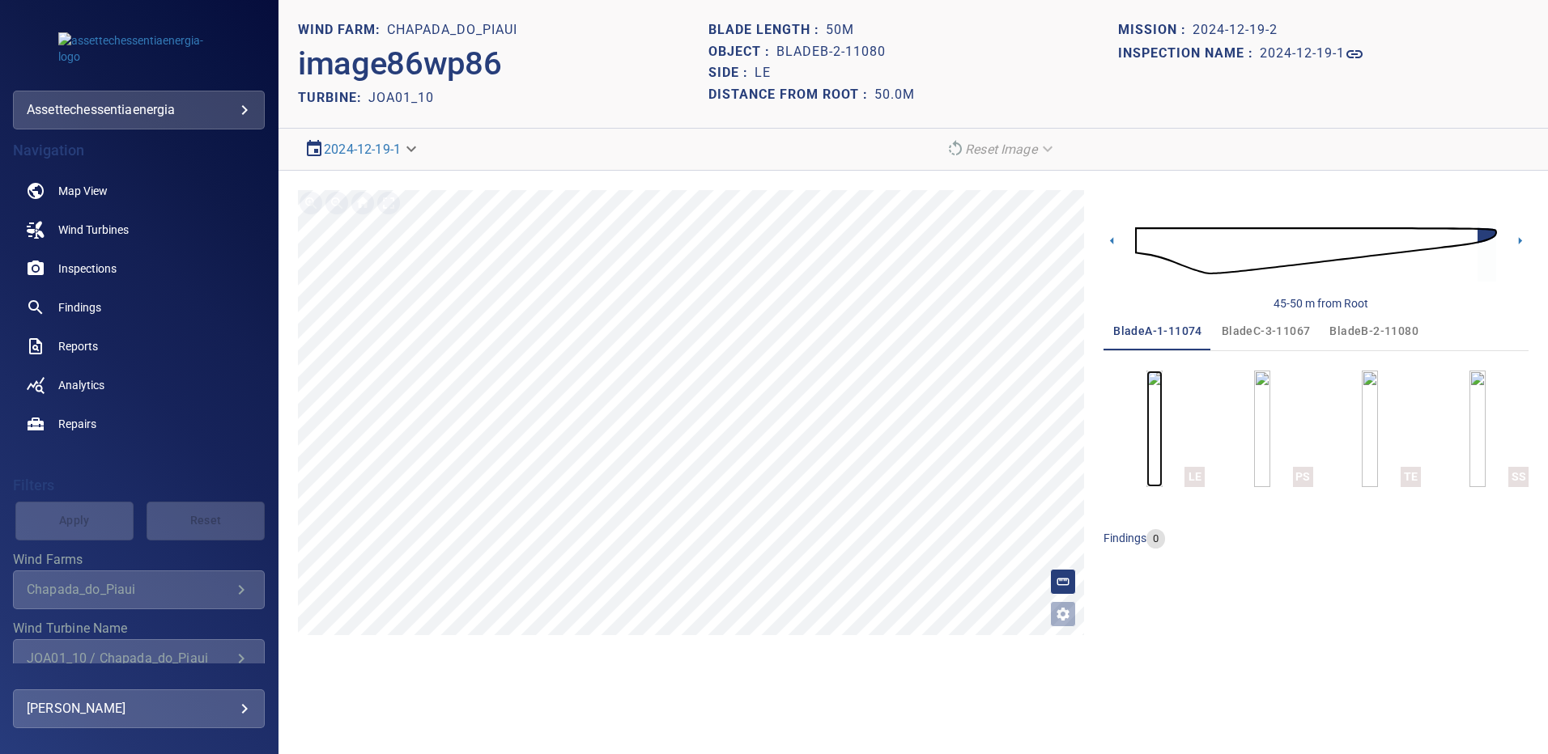
click at [1161, 406] on img "button" at bounding box center [1154, 429] width 16 height 117
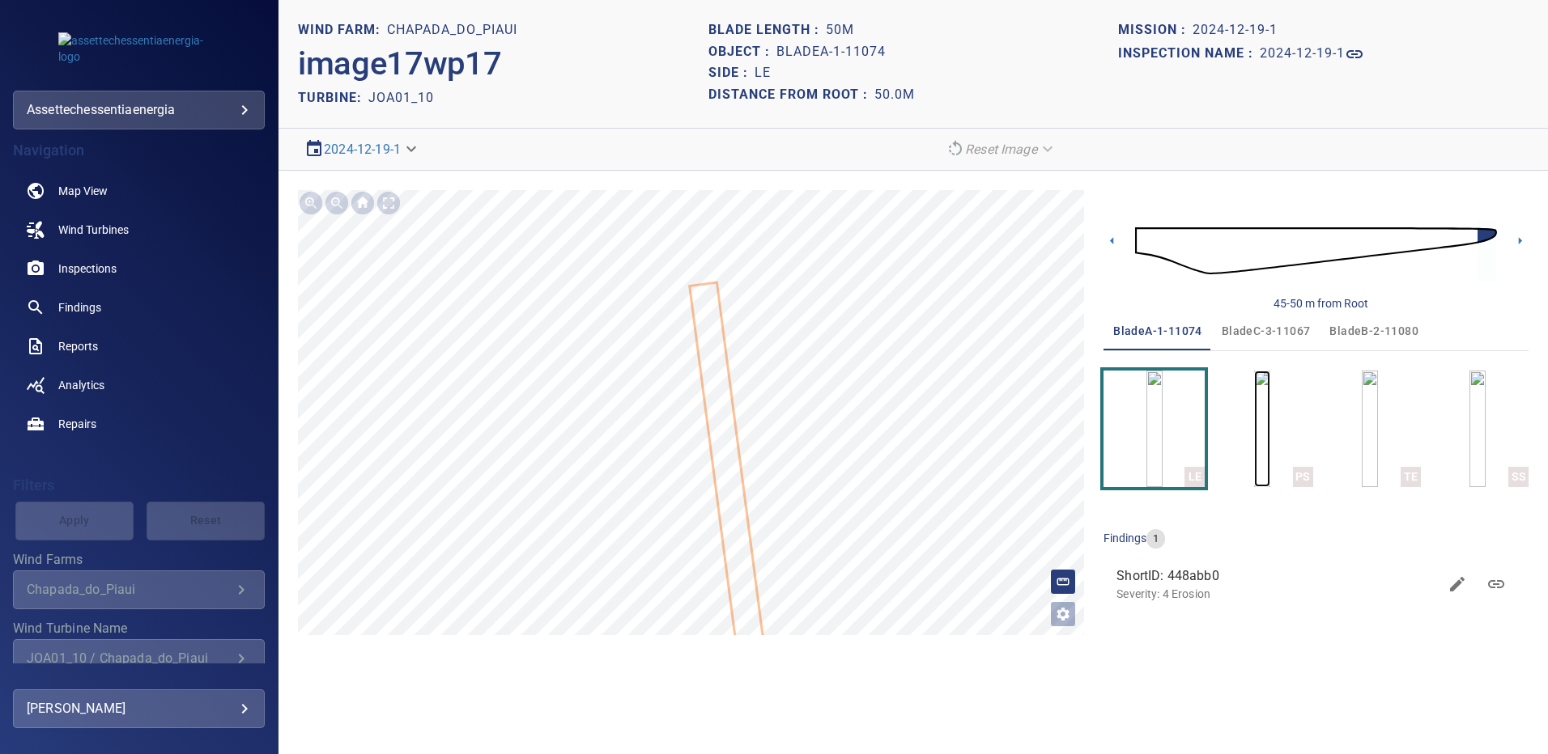
click at [1270, 434] on img "button" at bounding box center [1262, 429] width 16 height 117
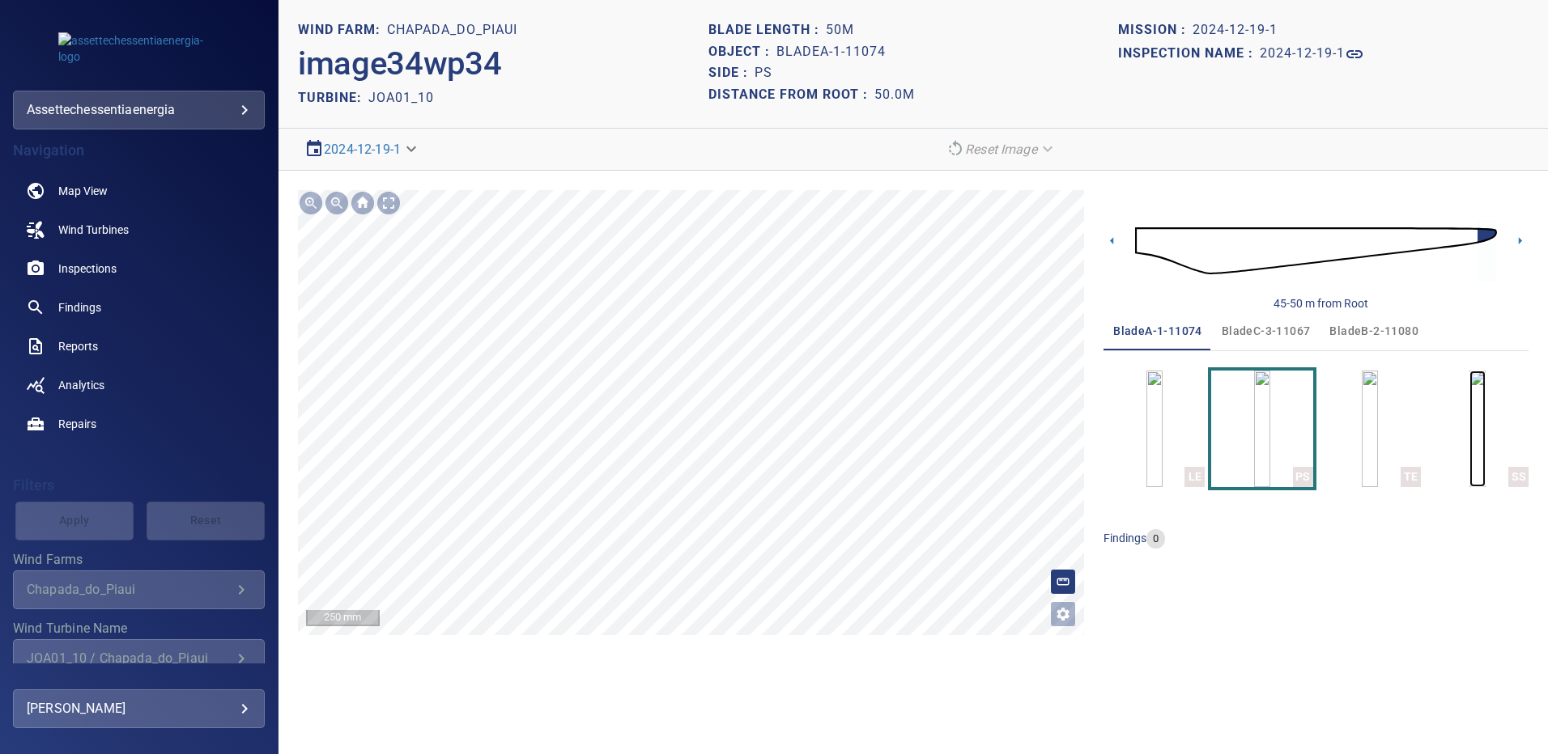
click at [1485, 420] on img "button" at bounding box center [1477, 429] width 16 height 117
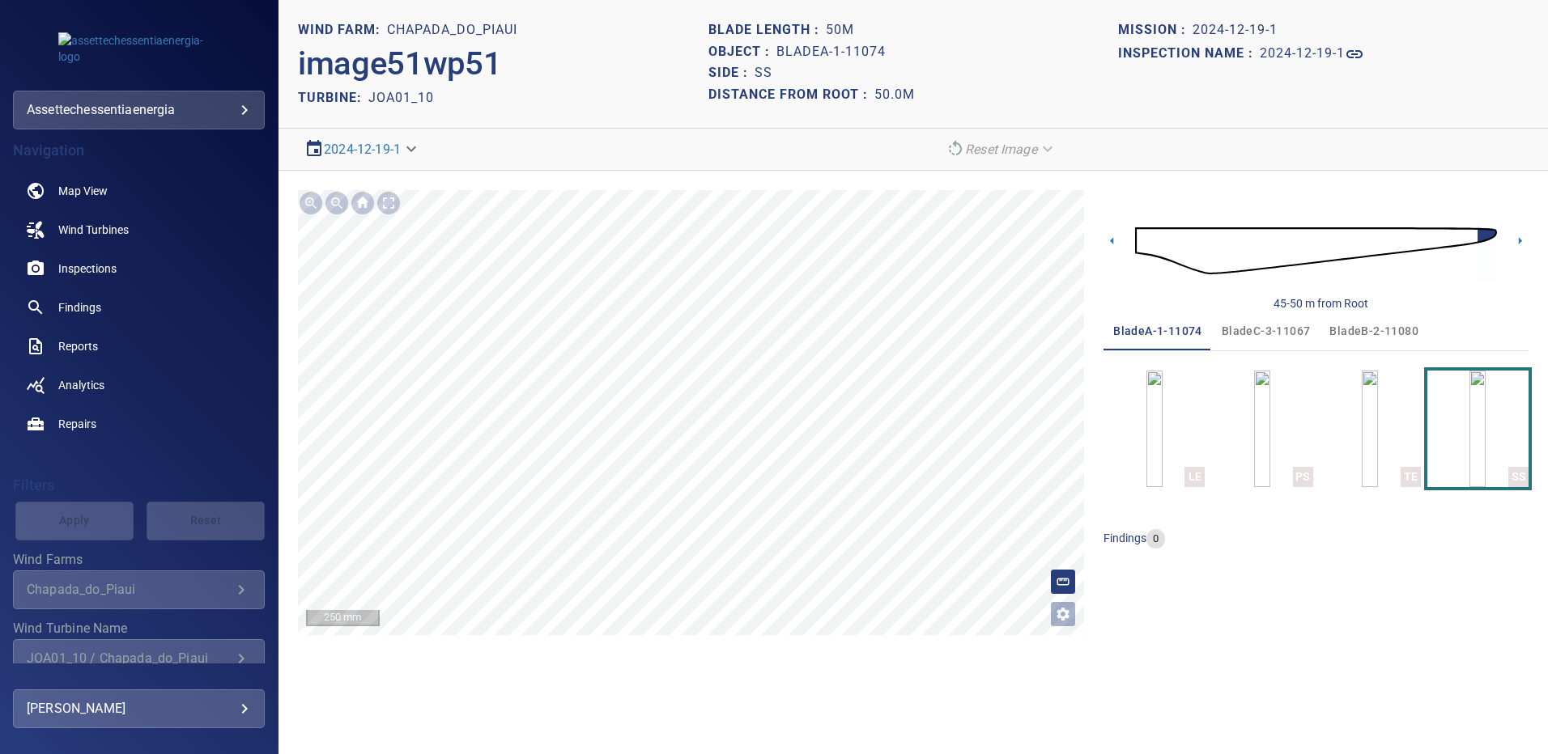
click at [1367, 326] on span "bladeB-2-11080" at bounding box center [1373, 331] width 89 height 20
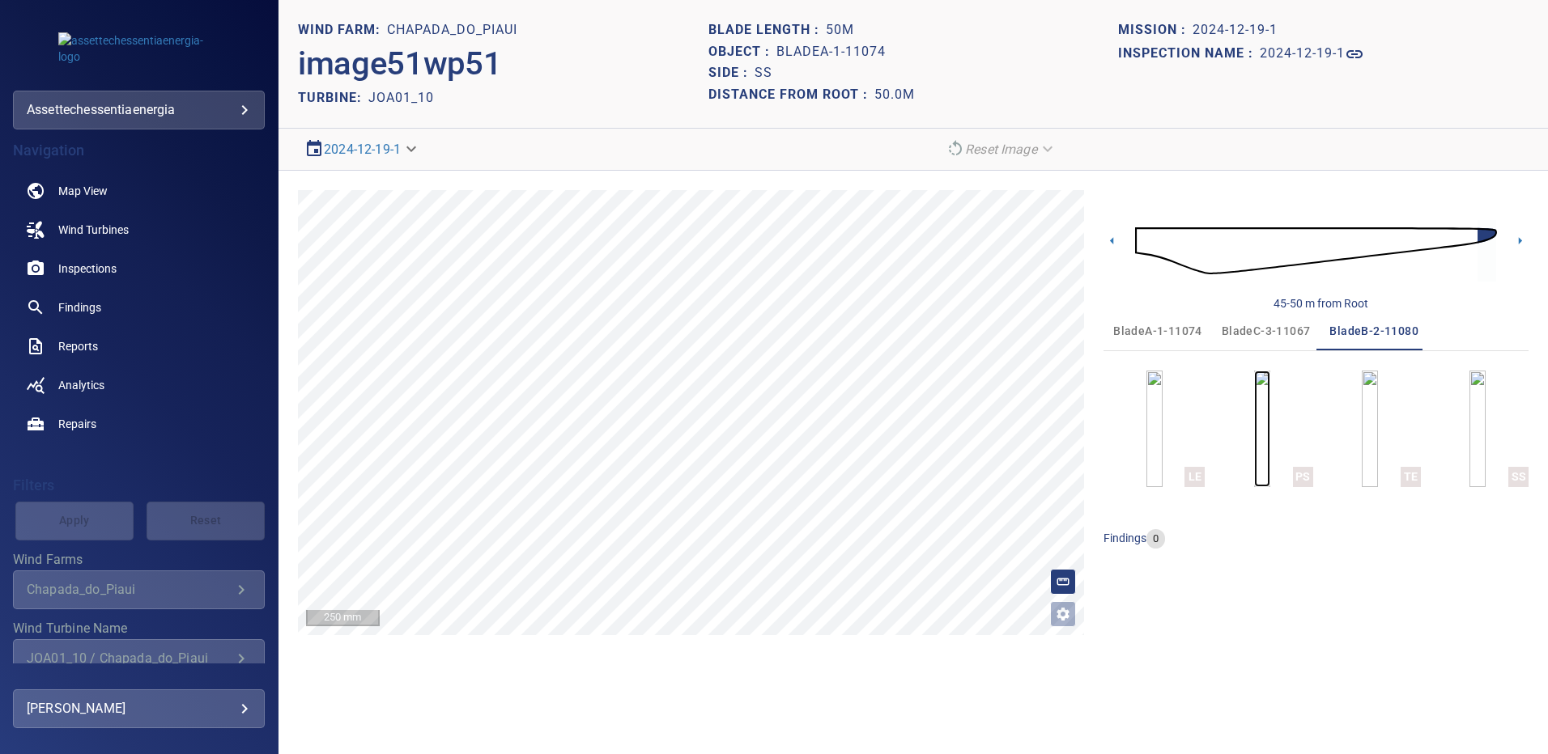
click at [1264, 427] on img "button" at bounding box center [1262, 429] width 16 height 117
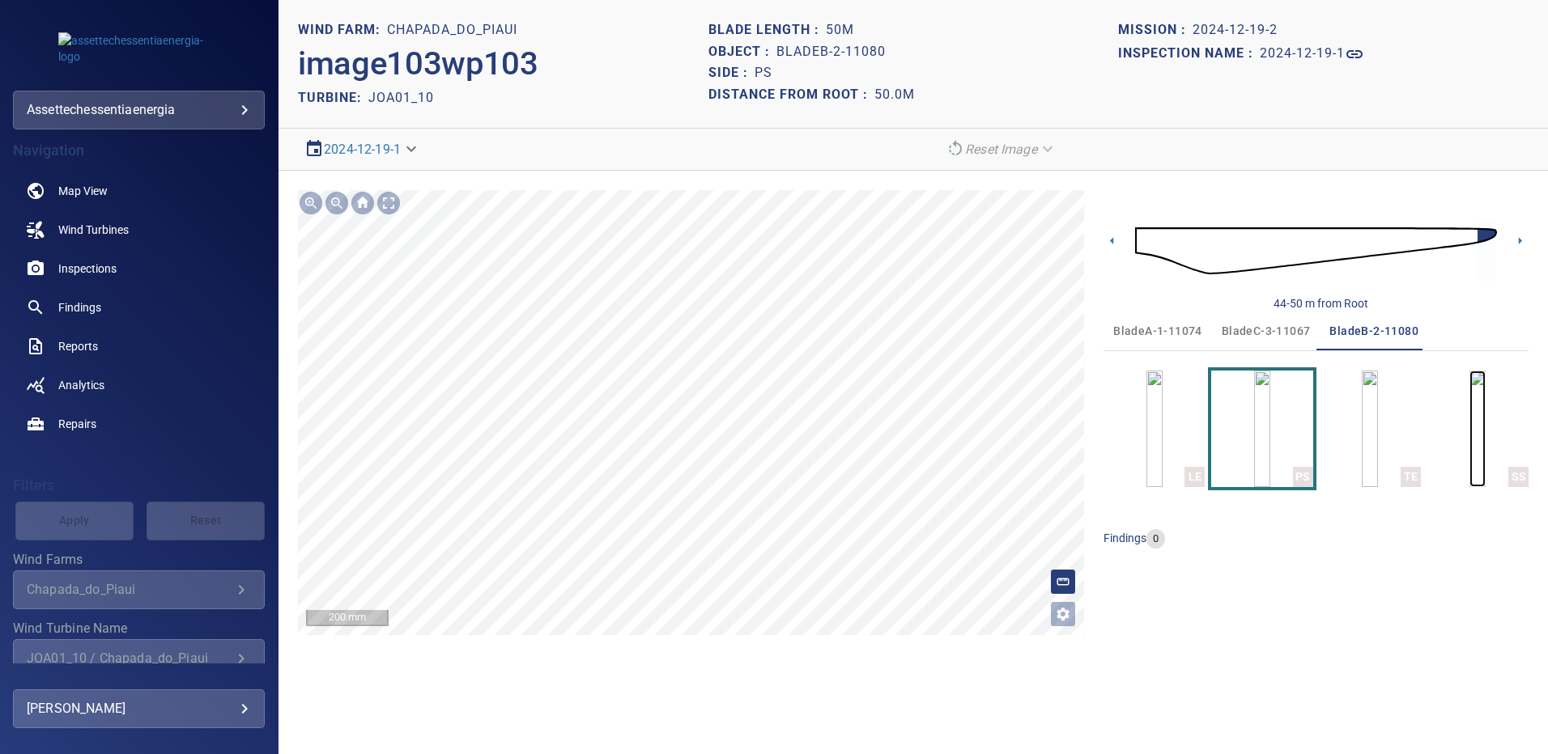
click at [1480, 425] on img "button" at bounding box center [1477, 429] width 16 height 117
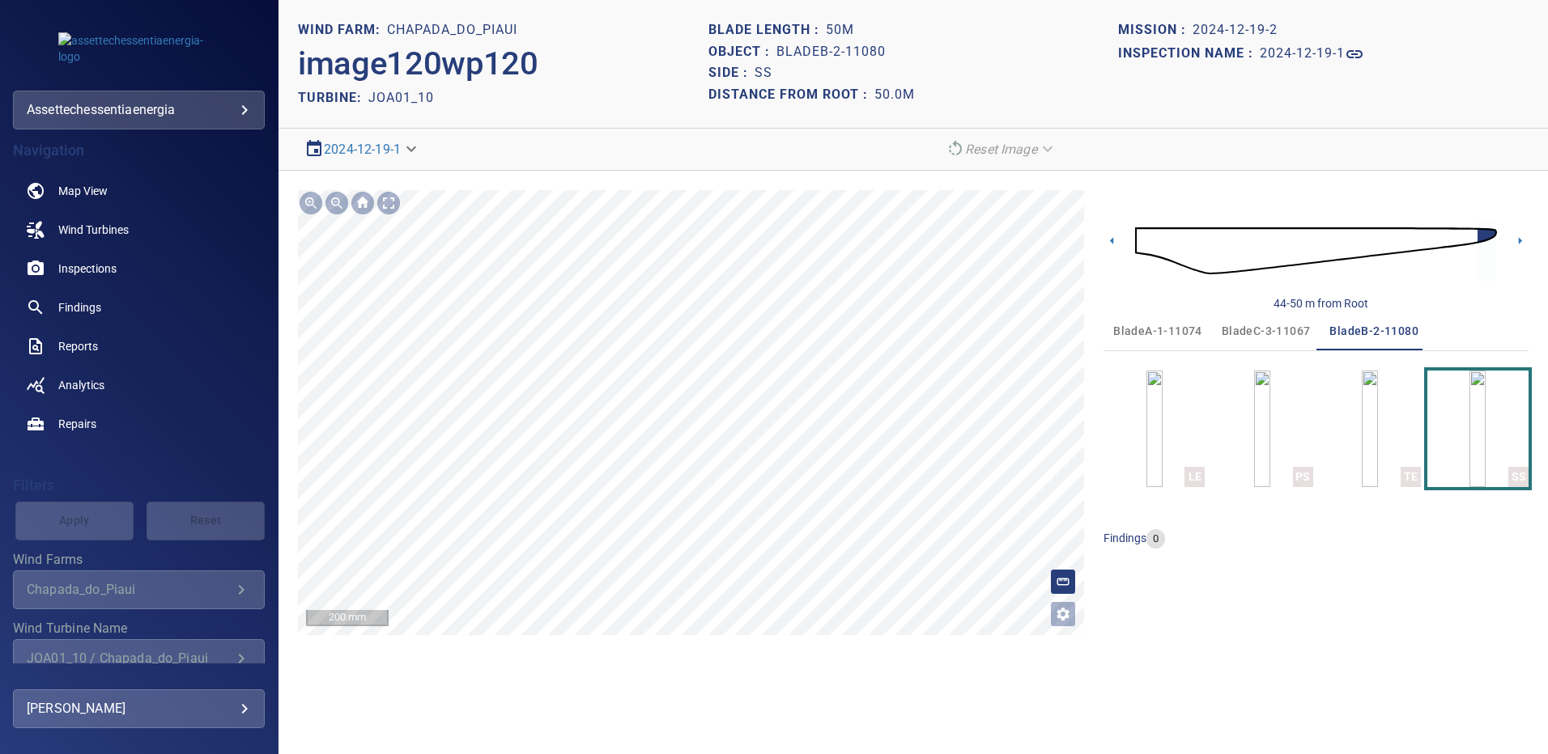
drag, startPoint x: 1268, startPoint y: 324, endPoint x: 1280, endPoint y: 371, distance: 48.5
click at [1268, 328] on span "bladeC-3-11067" at bounding box center [1266, 331] width 89 height 20
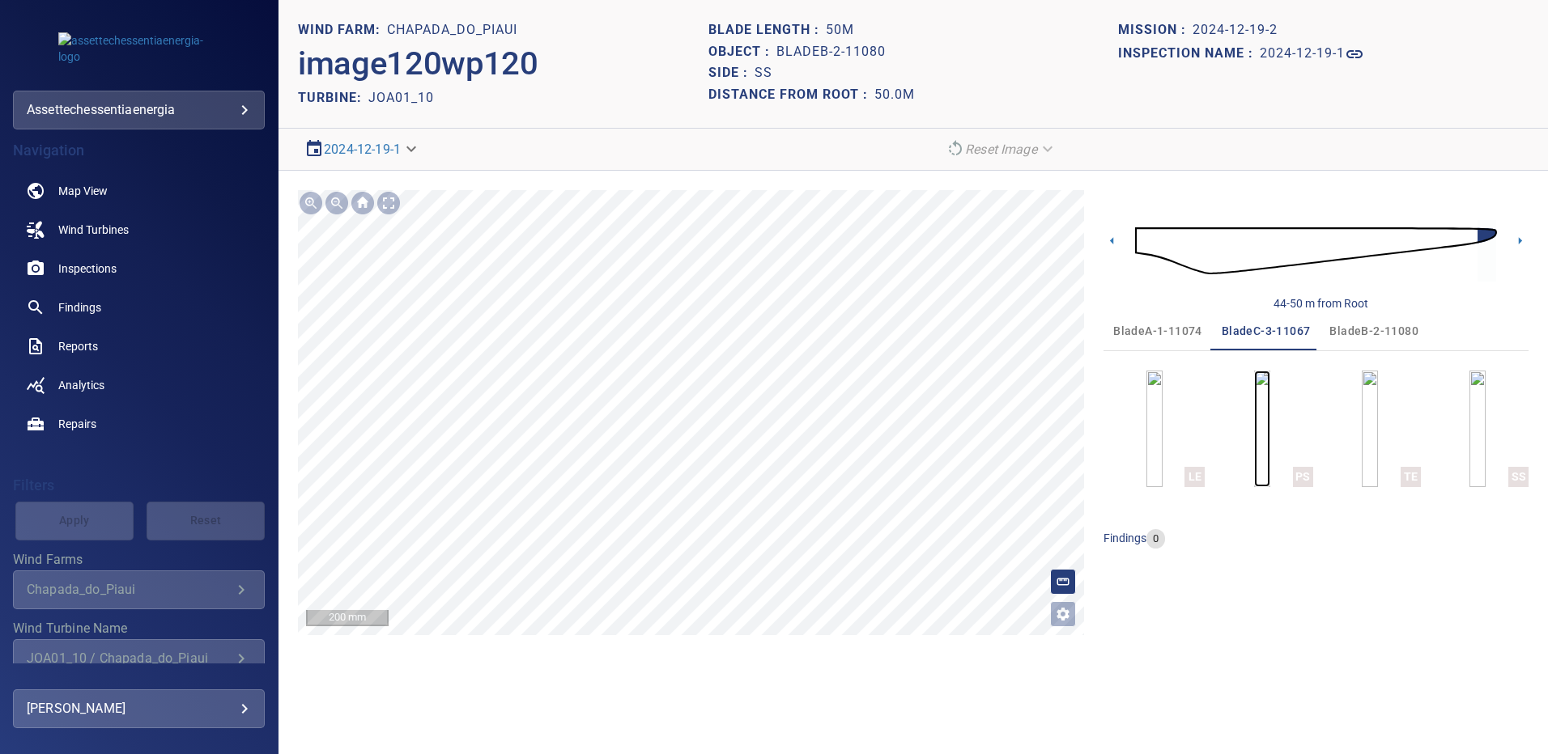
click at [1270, 397] on img "button" at bounding box center [1262, 429] width 16 height 117
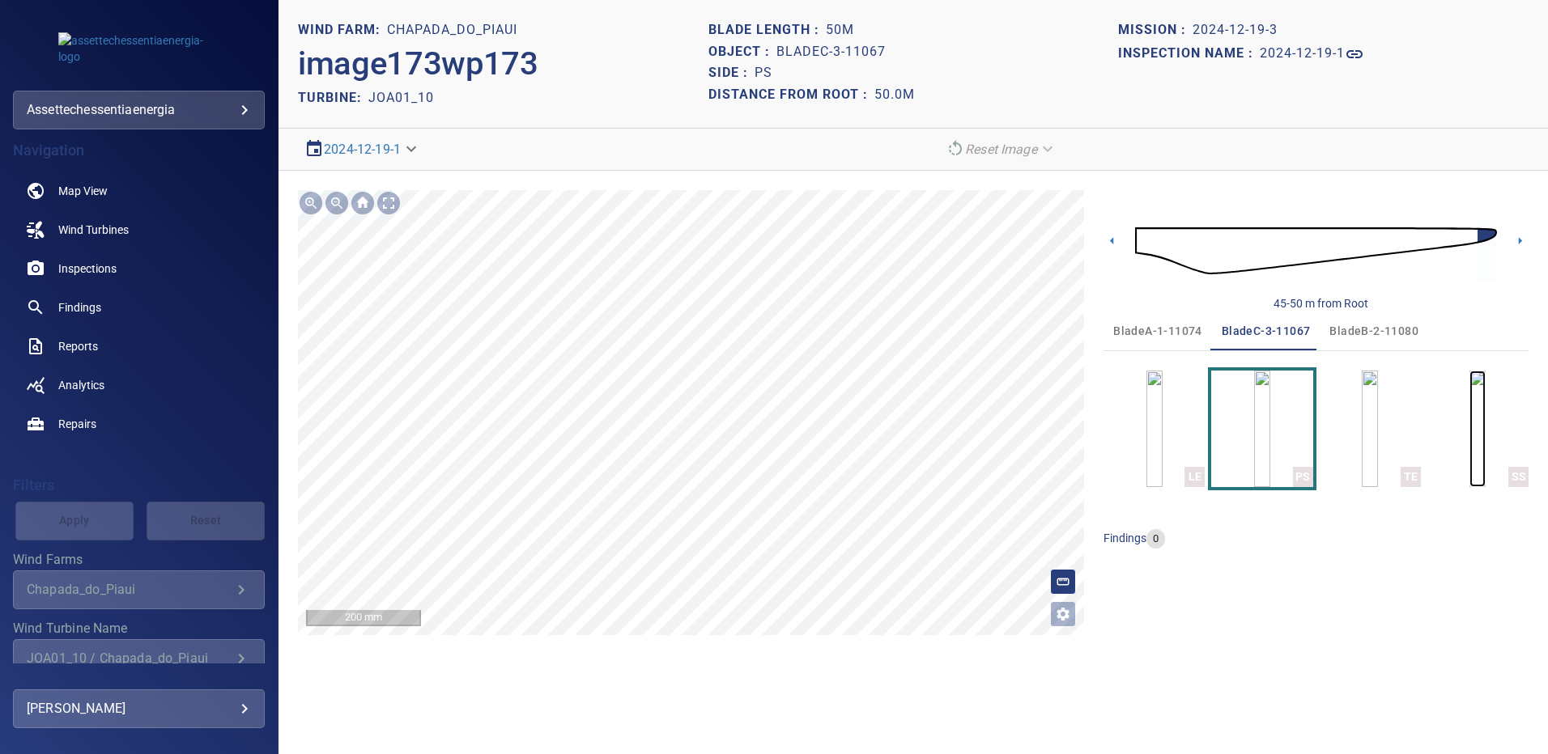
click at [1469, 407] on img "button" at bounding box center [1477, 429] width 16 height 117
